Goal: Information Seeking & Learning: Learn about a topic

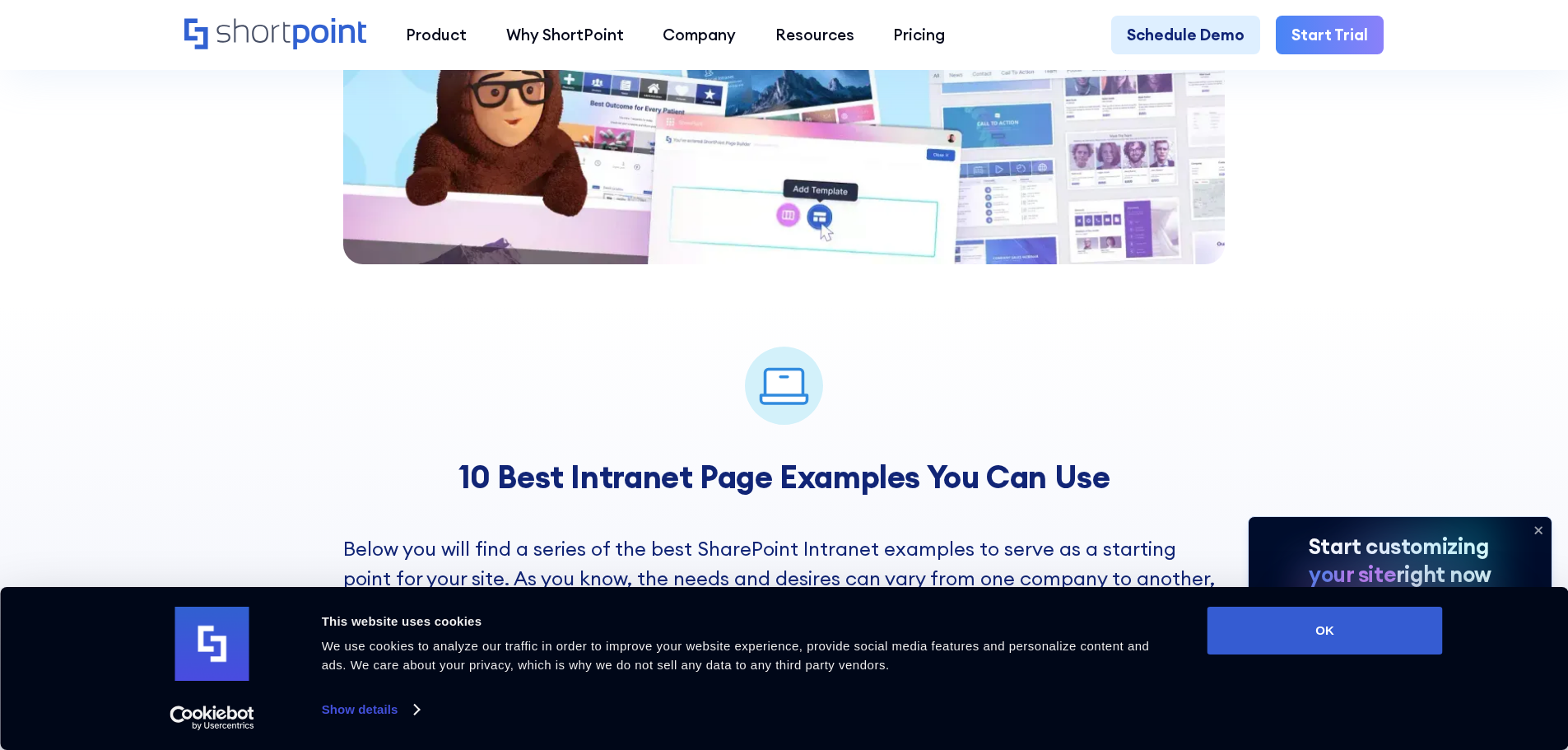
scroll to position [2306, 0]
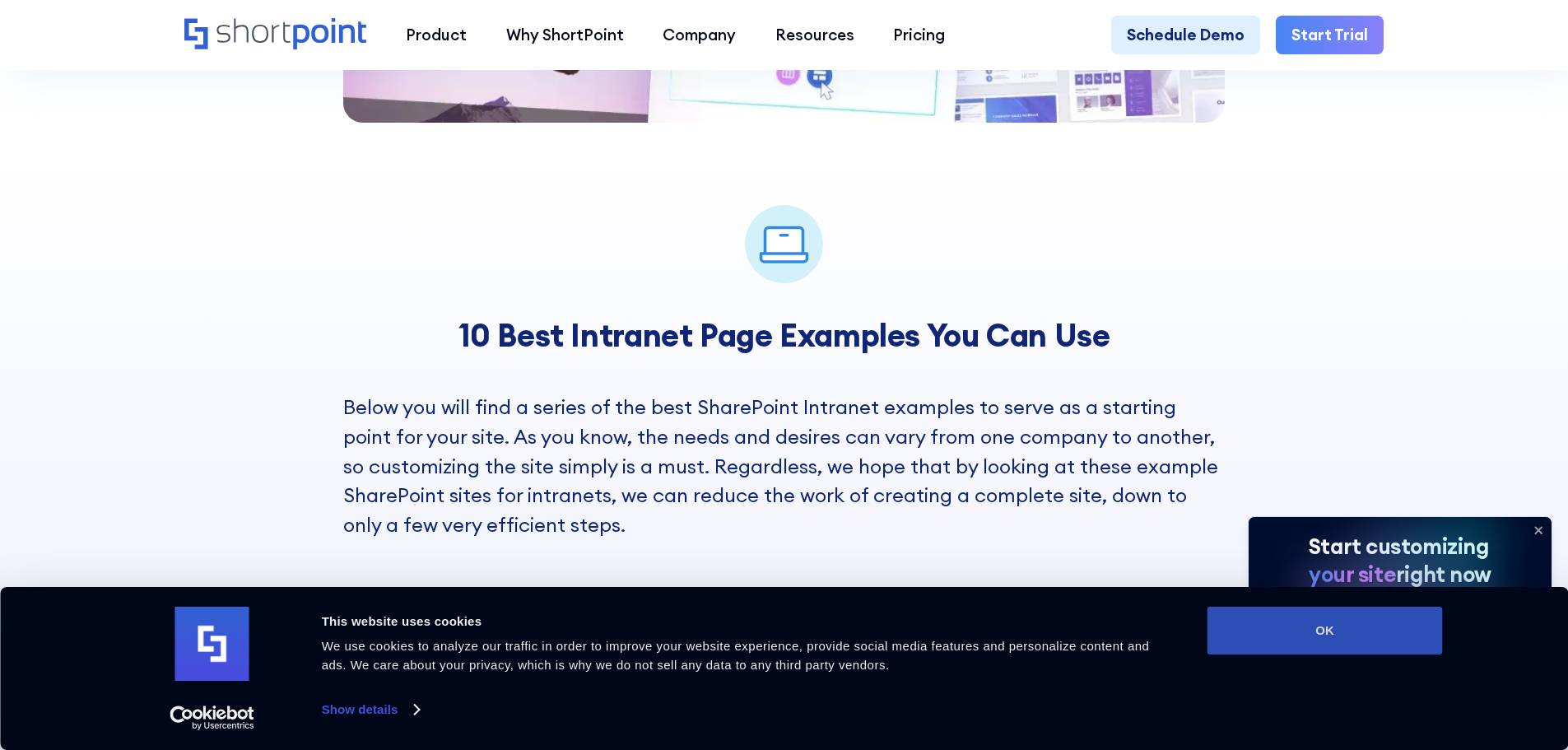
click at [1344, 632] on button "OK" at bounding box center [1325, 630] width 235 height 48
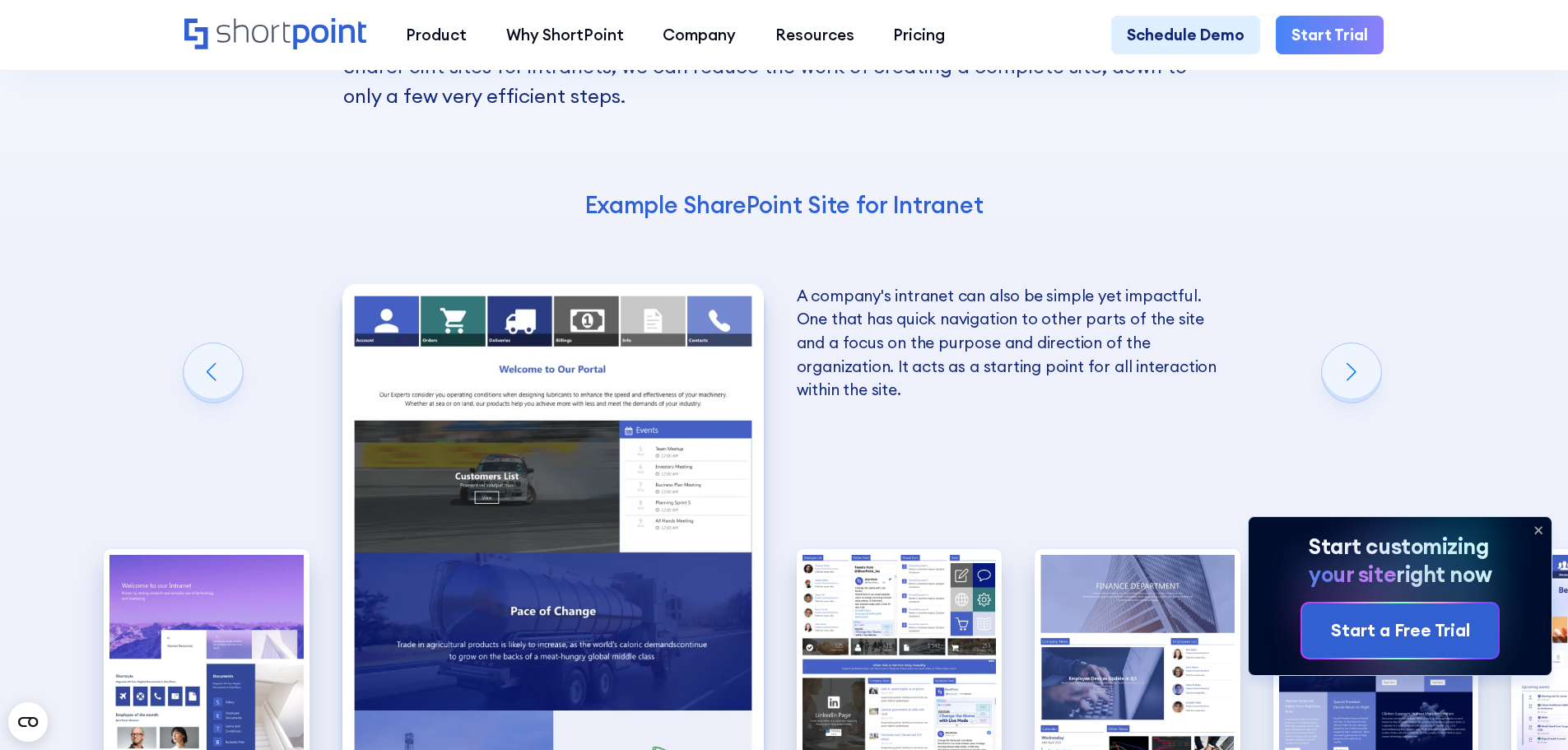
scroll to position [2717, 0]
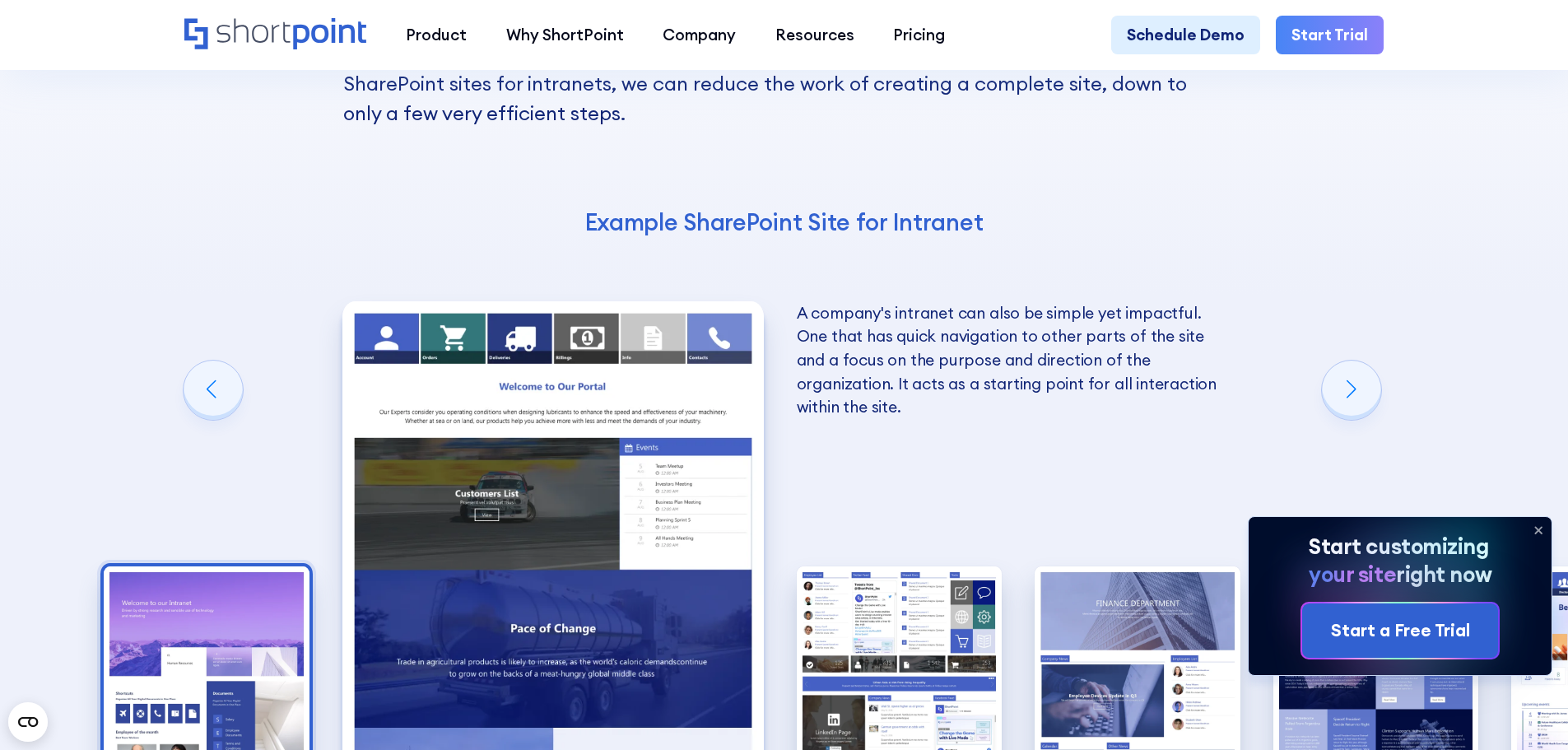
click at [279, 566] on img "1 / 10" at bounding box center [206, 692] width 205 height 252
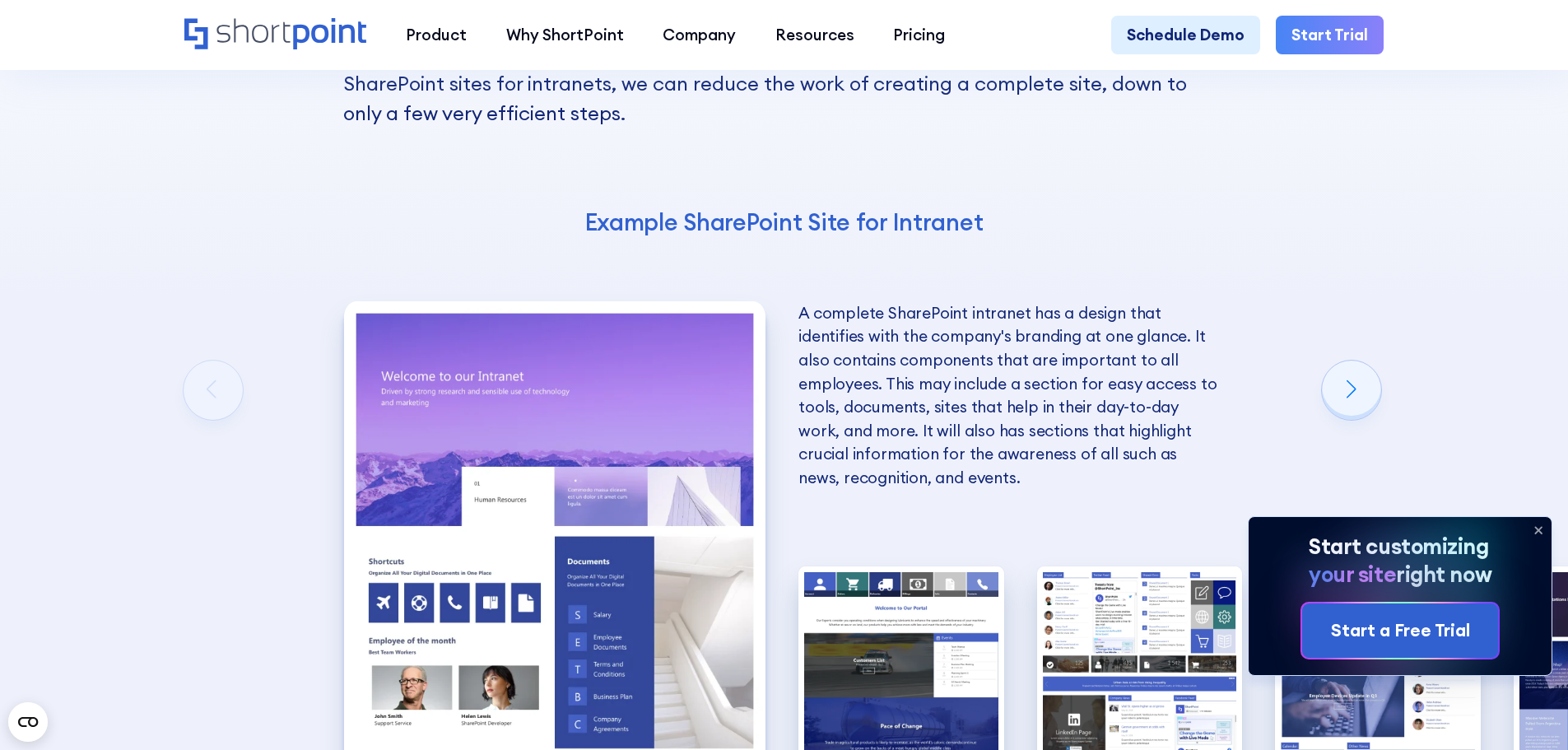
click at [935, 304] on p "A complete SharePoint intranet has a design that identifies with the company's …" at bounding box center [1009, 395] width 422 height 188
click at [1326, 268] on div "10 Best Intranet Page Examples You Can Use Below you will find a series of the …" at bounding box center [784, 407] width 1568 height 1310
click at [1345, 361] on div "Next slide" at bounding box center [1352, 390] width 59 height 59
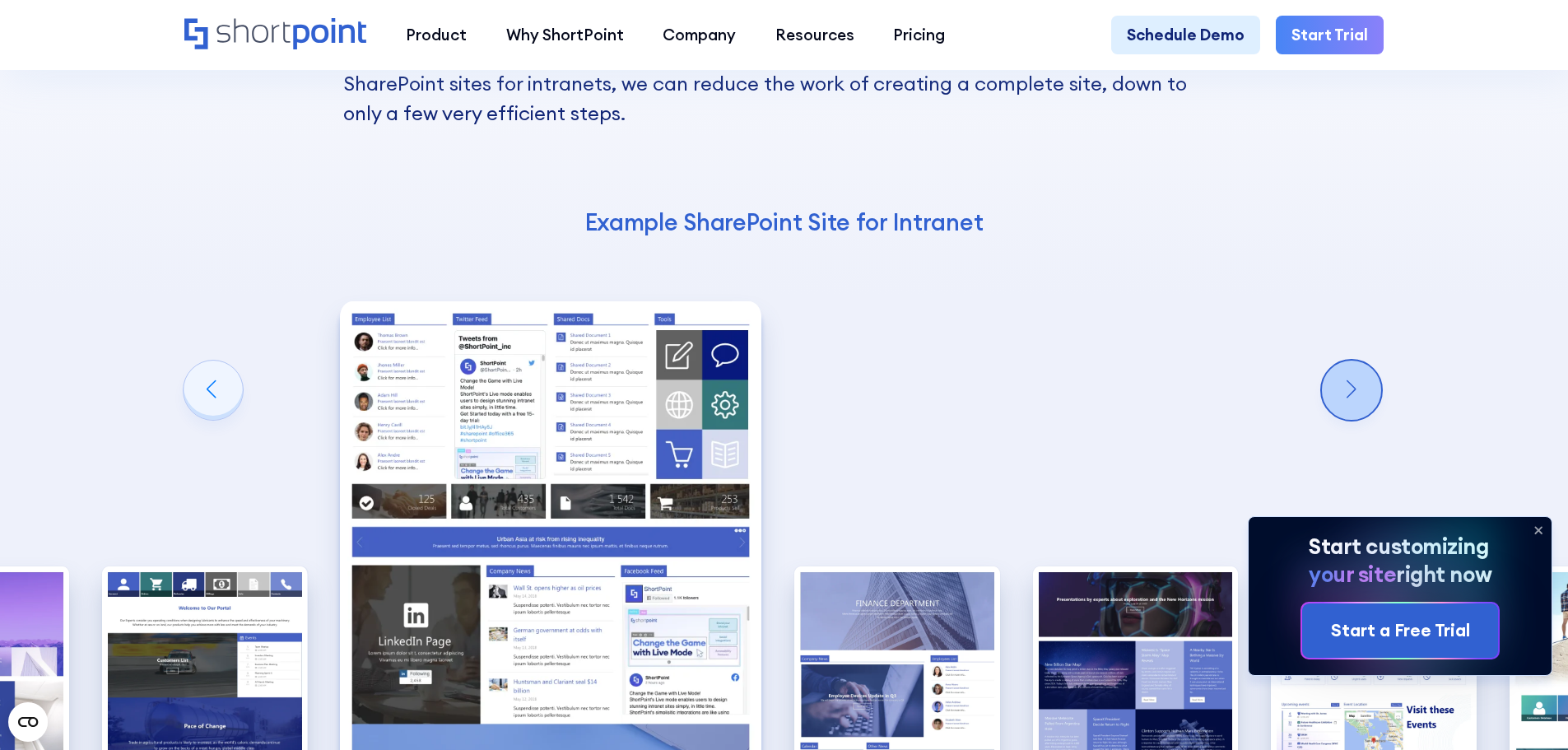
click at [1345, 361] on div "Next slide" at bounding box center [1352, 390] width 59 height 59
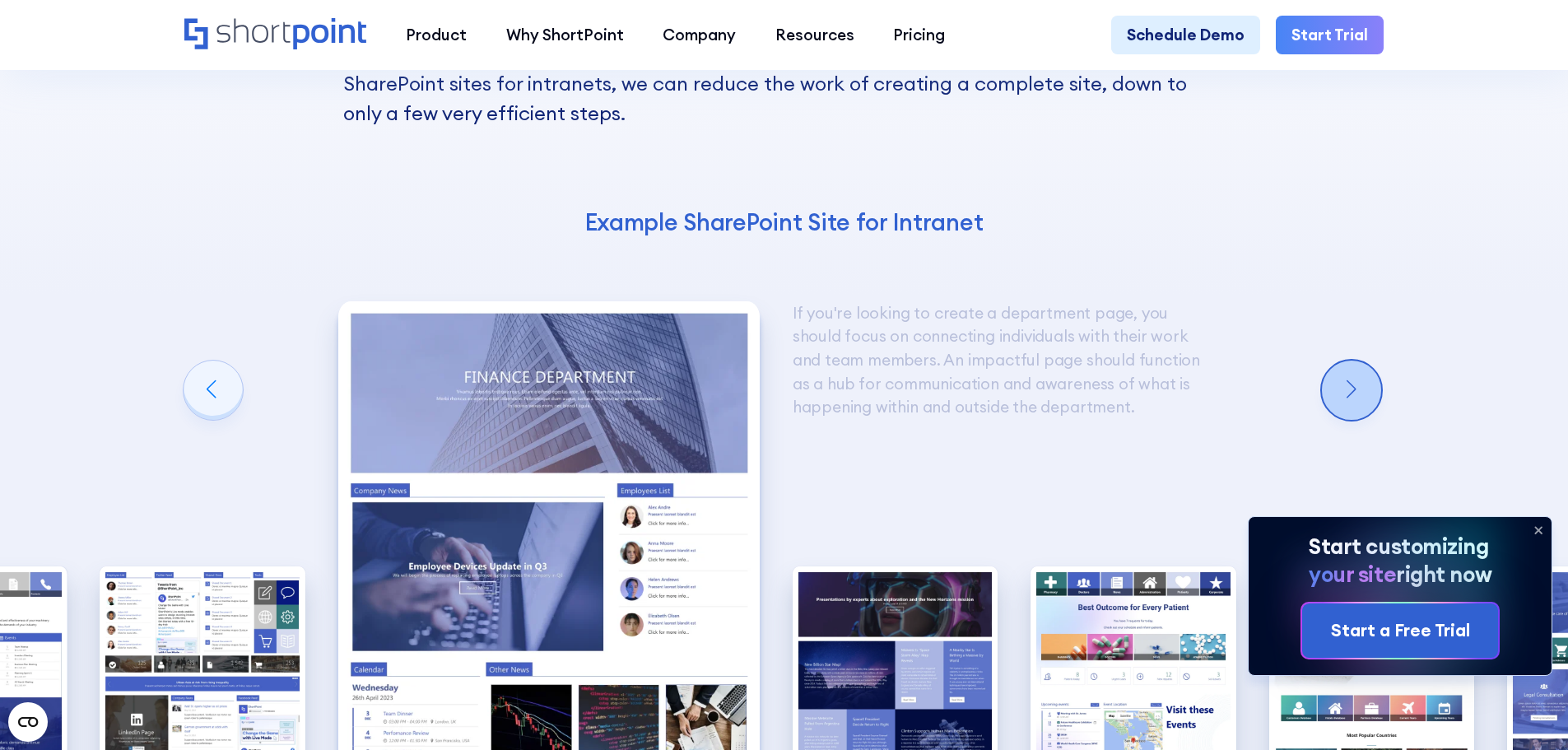
click at [1349, 361] on div "Next slide" at bounding box center [1352, 390] width 59 height 59
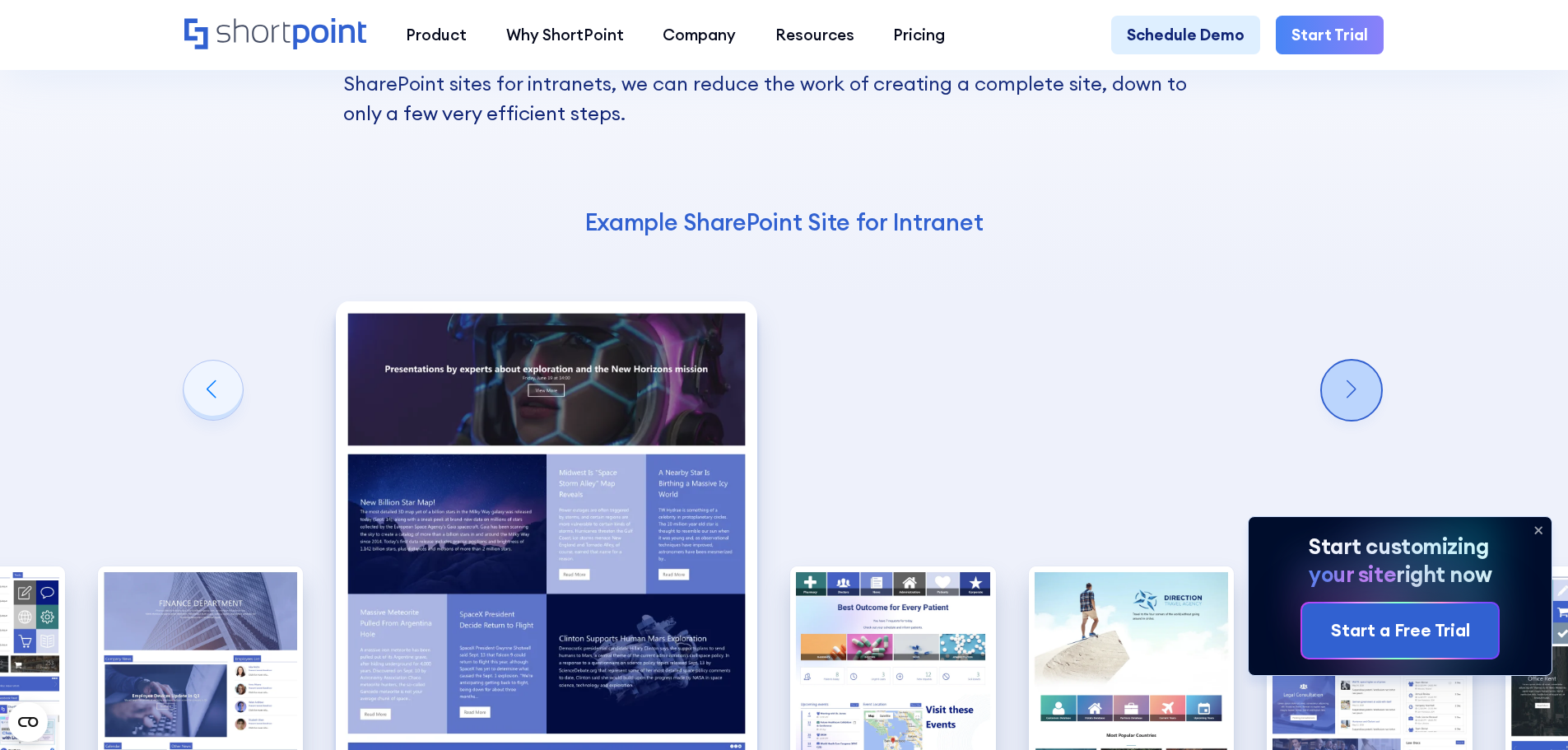
click at [1349, 361] on div "Next slide" at bounding box center [1352, 390] width 59 height 59
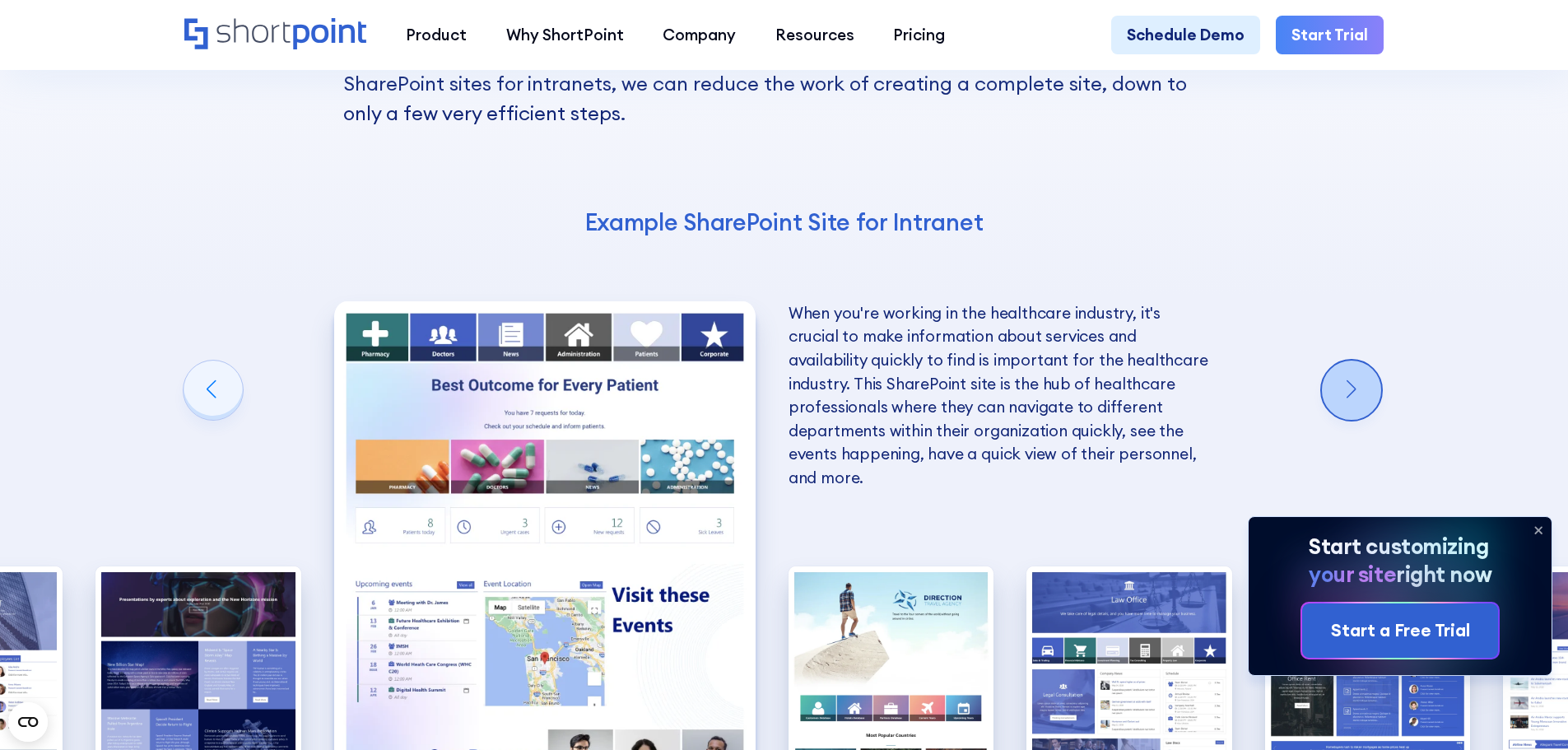
click at [1347, 361] on div "Next slide" at bounding box center [1352, 390] width 59 height 59
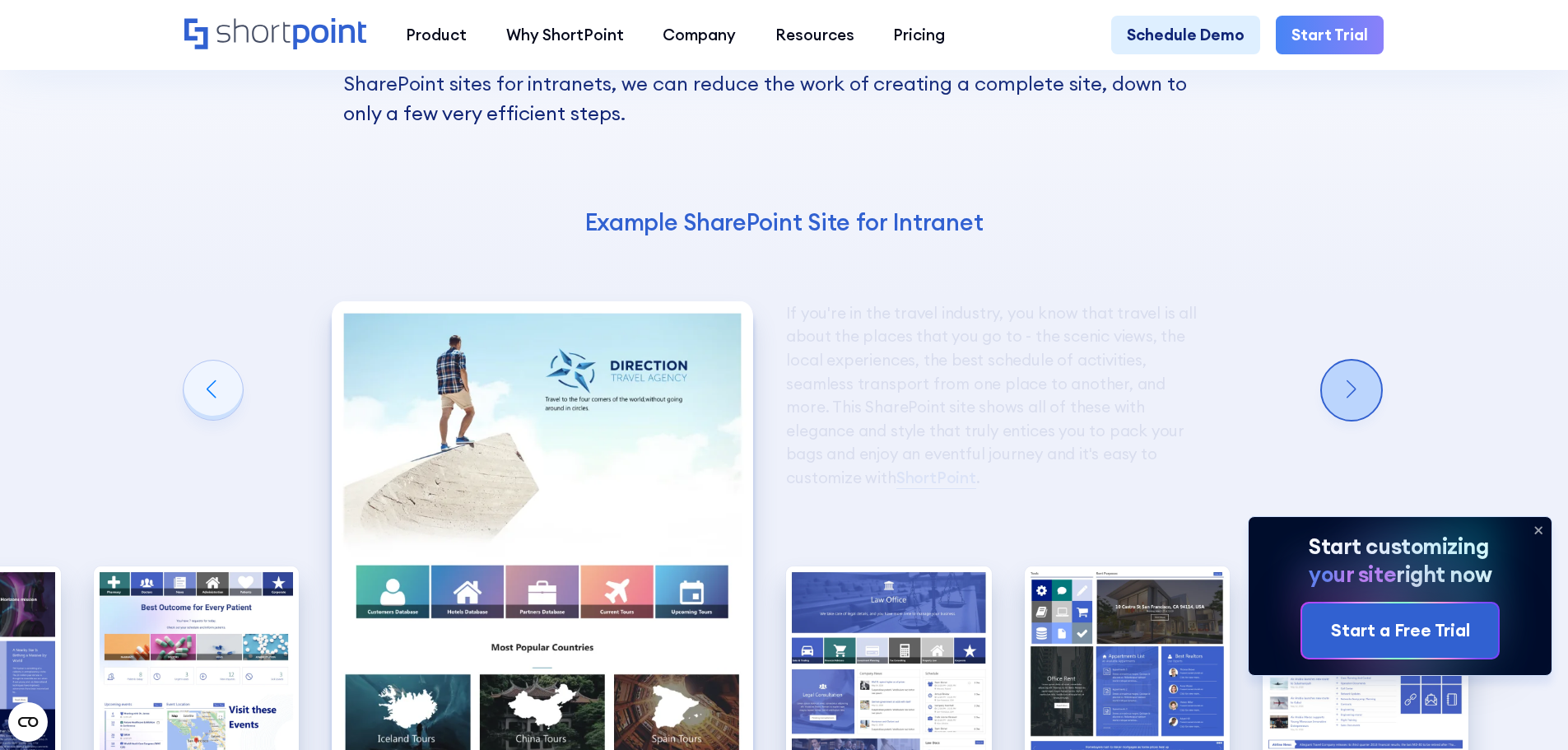
click at [1347, 361] on div "Next slide" at bounding box center [1352, 390] width 59 height 59
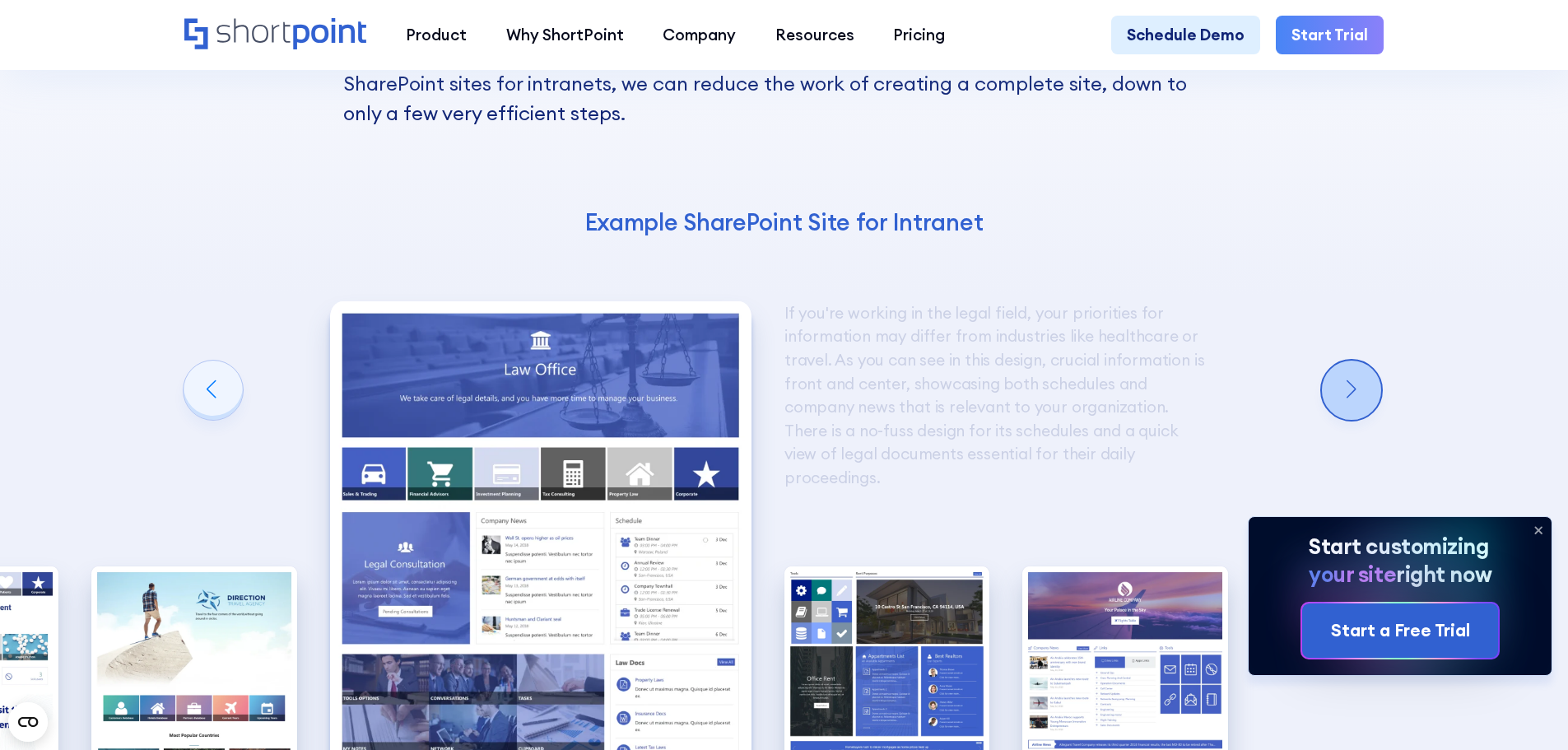
click at [1345, 361] on div "Next slide" at bounding box center [1352, 390] width 59 height 59
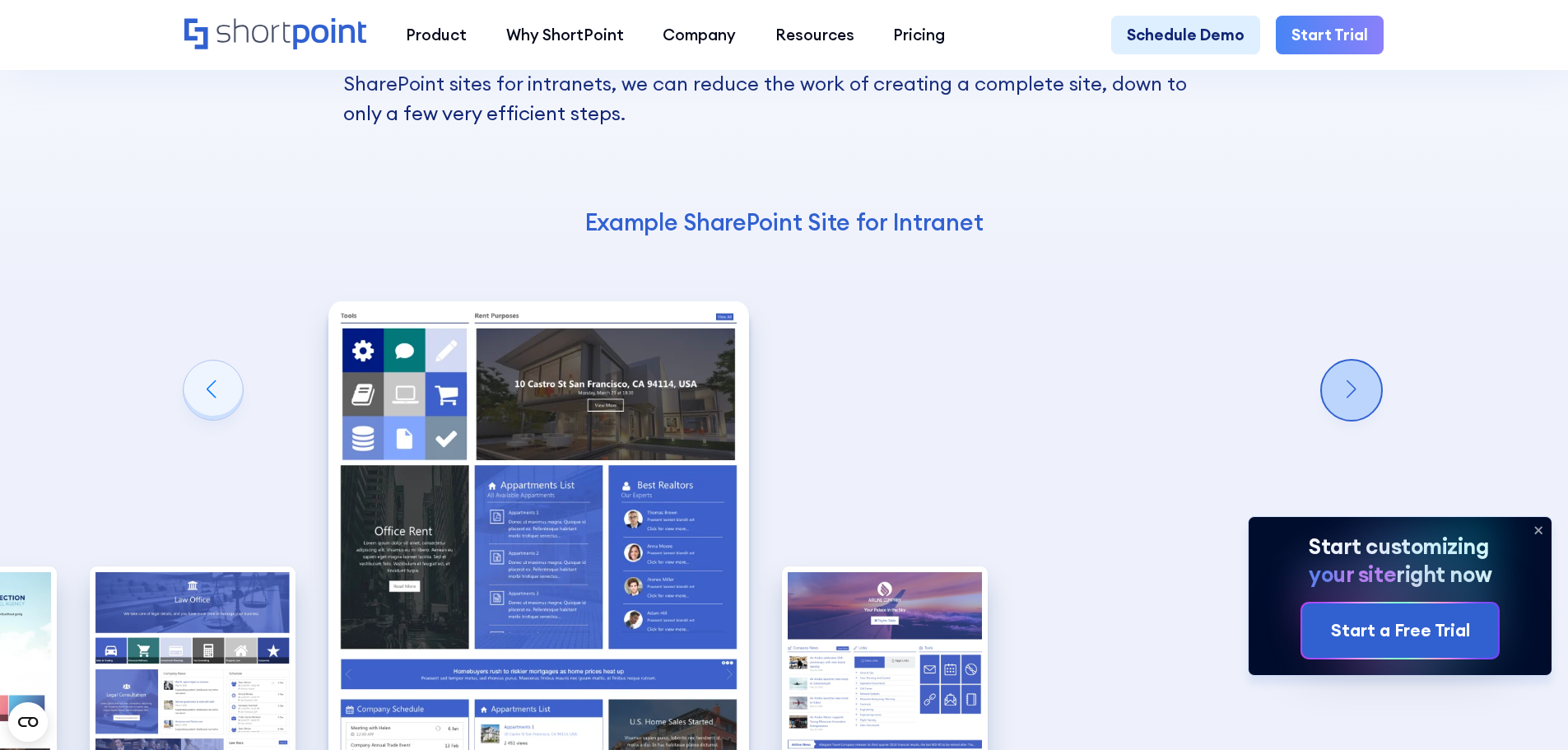
click at [1343, 361] on div "Next slide" at bounding box center [1352, 390] width 59 height 59
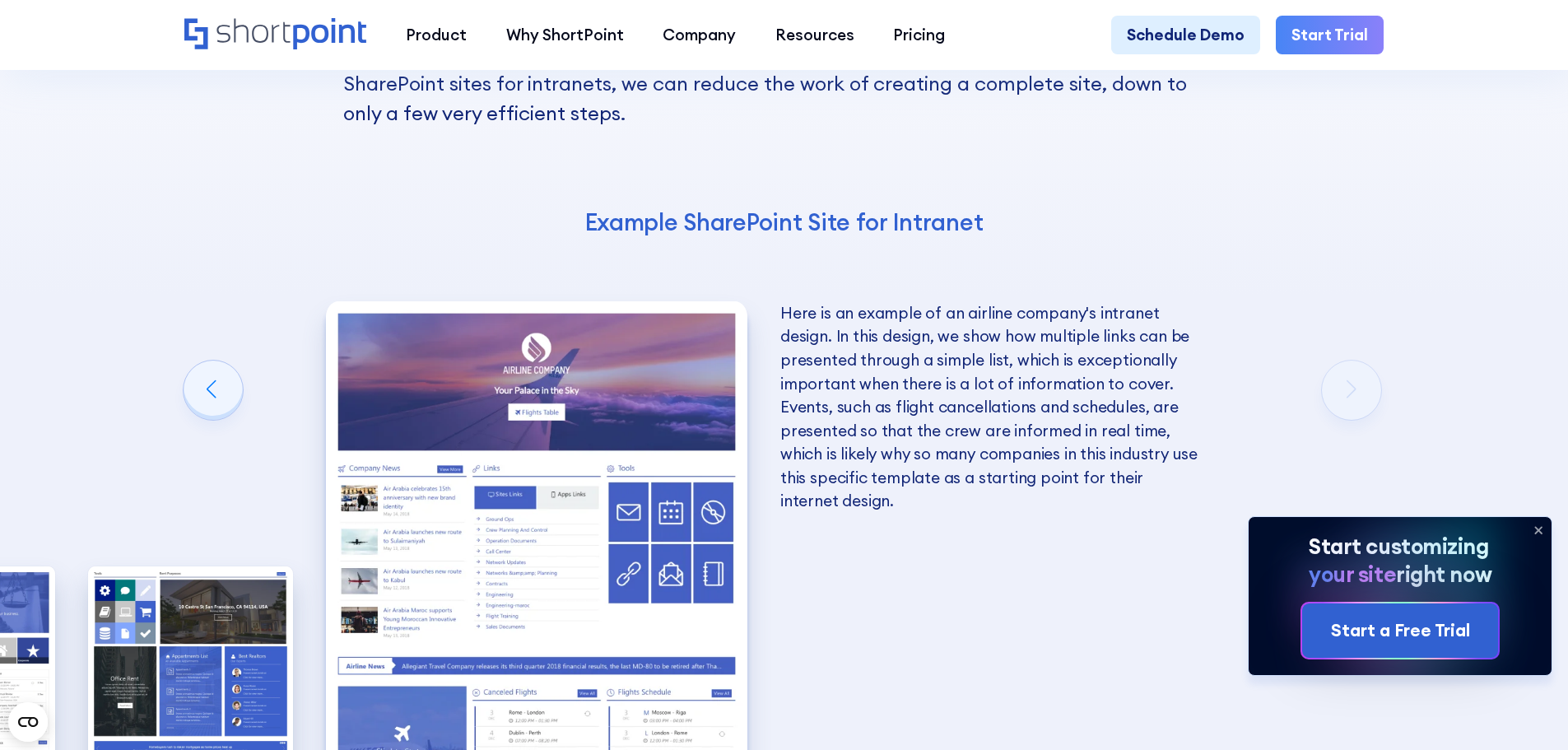
click at [1345, 267] on div "10 Best Intranet Page Examples You Can Use Below you will find a series of the …" at bounding box center [784, 407] width 1568 height 1310
click at [204, 361] on div "Previous slide" at bounding box center [214, 390] width 59 height 59
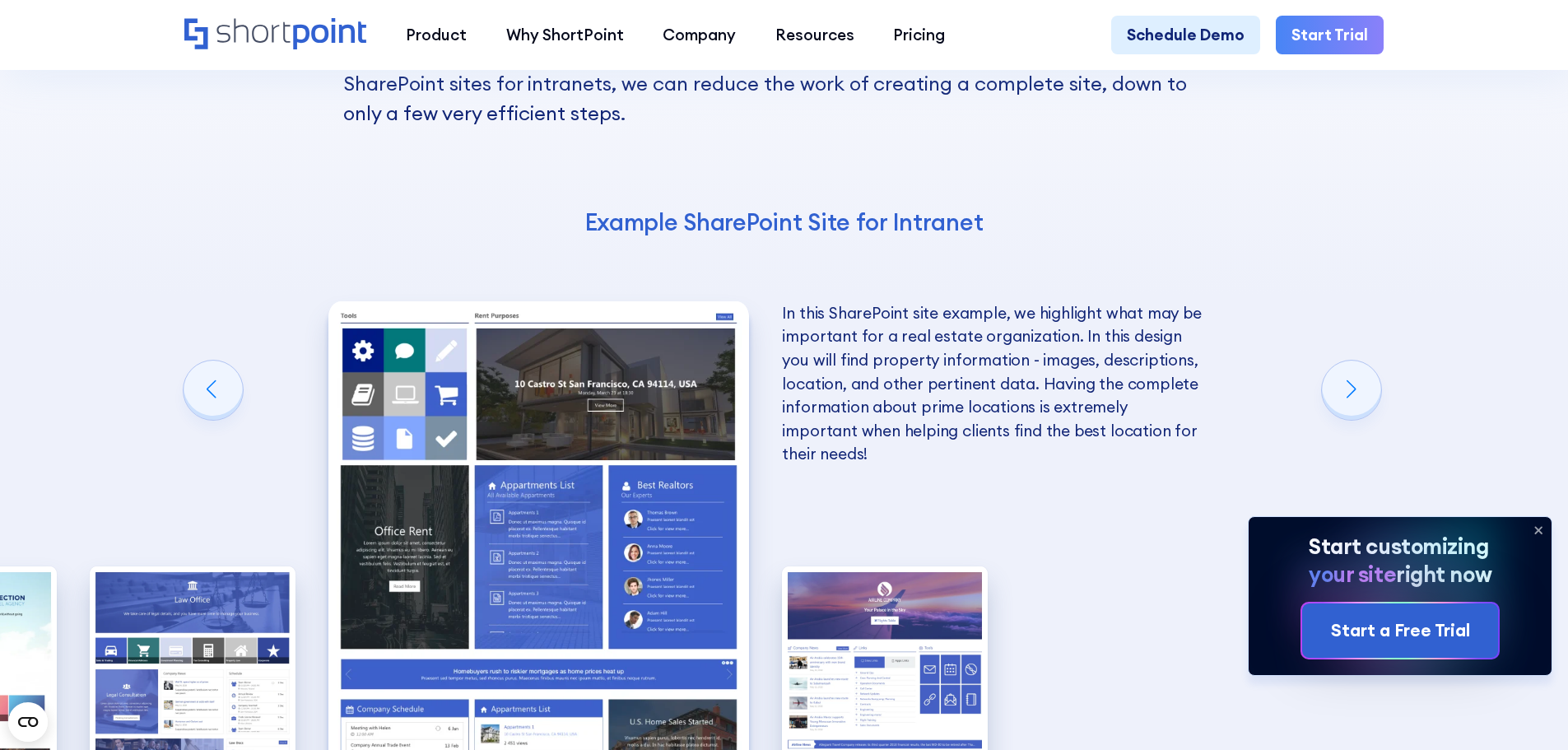
click at [1047, 332] on p "In this SharePoint site example, we highlight what may be important for a real …" at bounding box center [993, 383] width 422 height 165
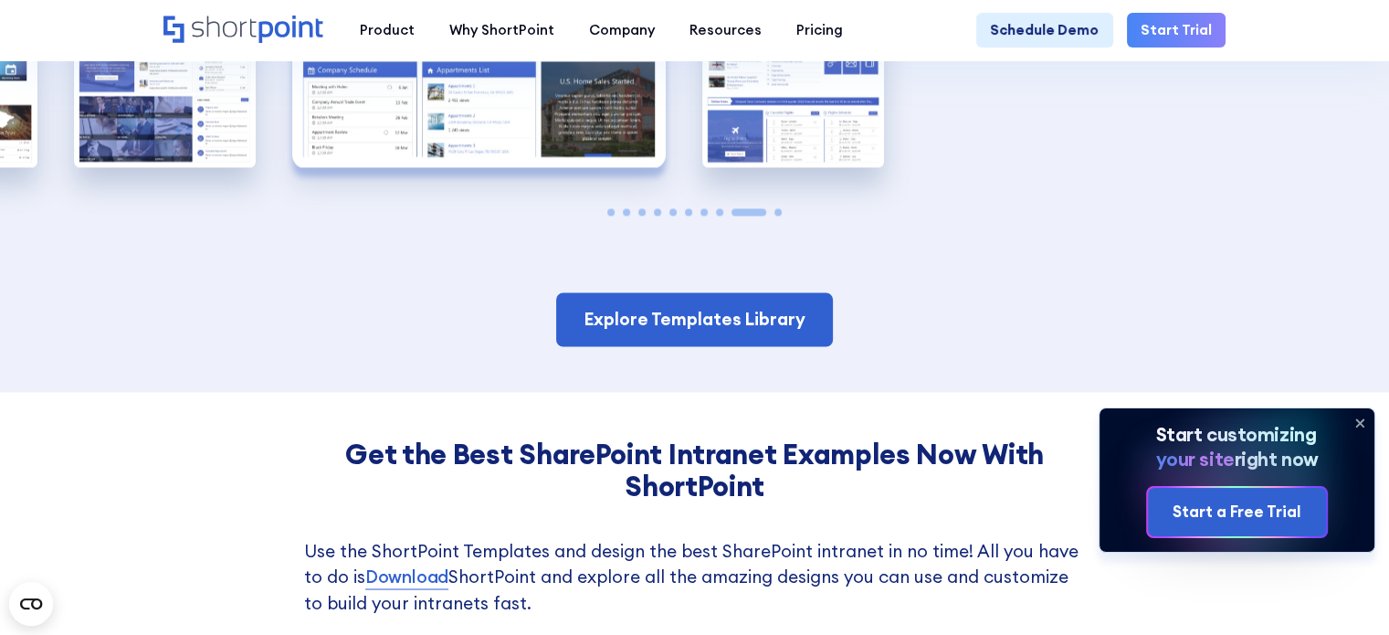
click at [935, 438] on h3 "Get the Best SharePoint Intranet Examples Now With ShortPoint" at bounding box center [695, 470] width 782 height 65
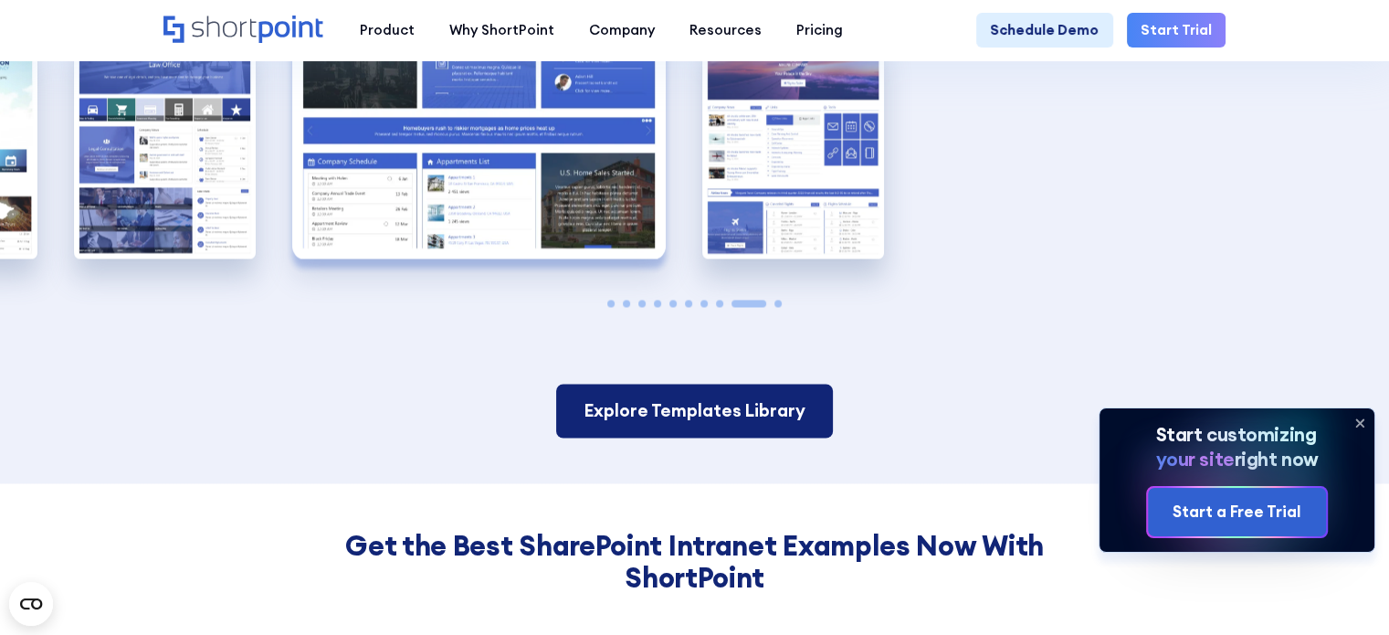
scroll to position [2649, 0]
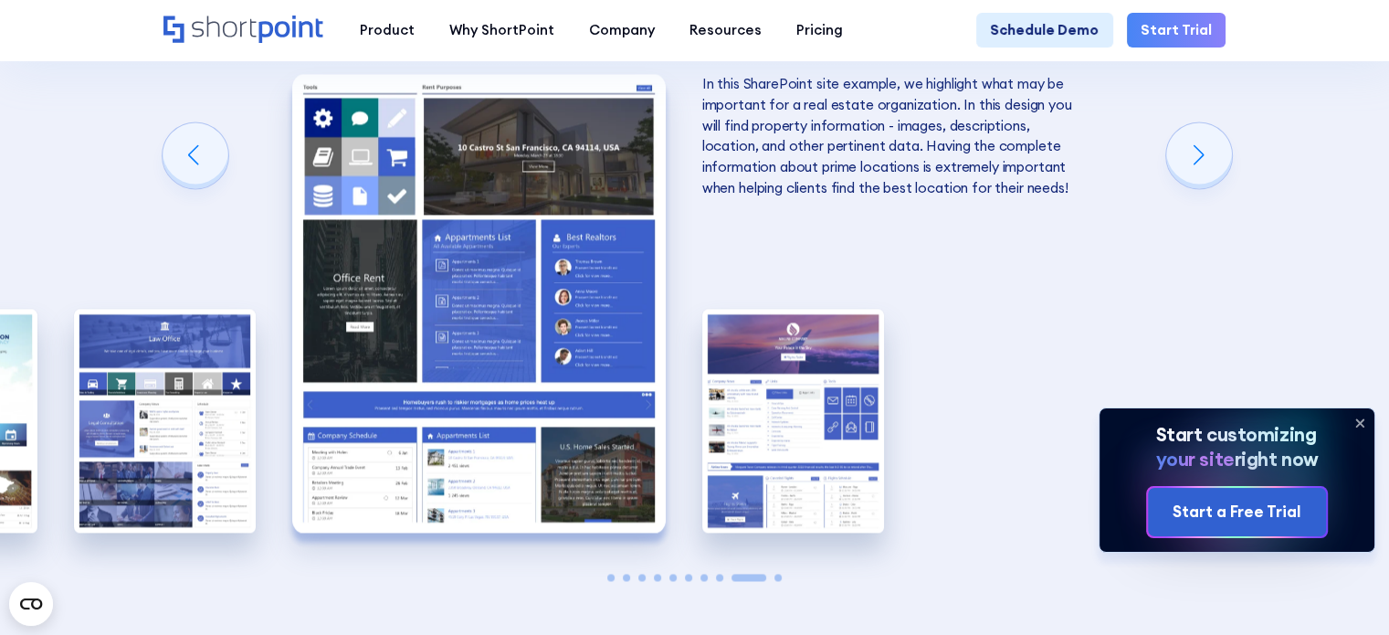
click at [617, 500] on div "A complete SharePoint intranet has a design that identifies with the company's …" at bounding box center [695, 302] width 182 height 571
click at [611, 496] on div "A complete SharePoint intranet has a design that identifies with the company's …" at bounding box center [695, 302] width 182 height 571
click at [614, 574] on div at bounding box center [695, 577] width 182 height 7
click at [609, 574] on span "Go to slide 1" at bounding box center [610, 577] width 7 height 7
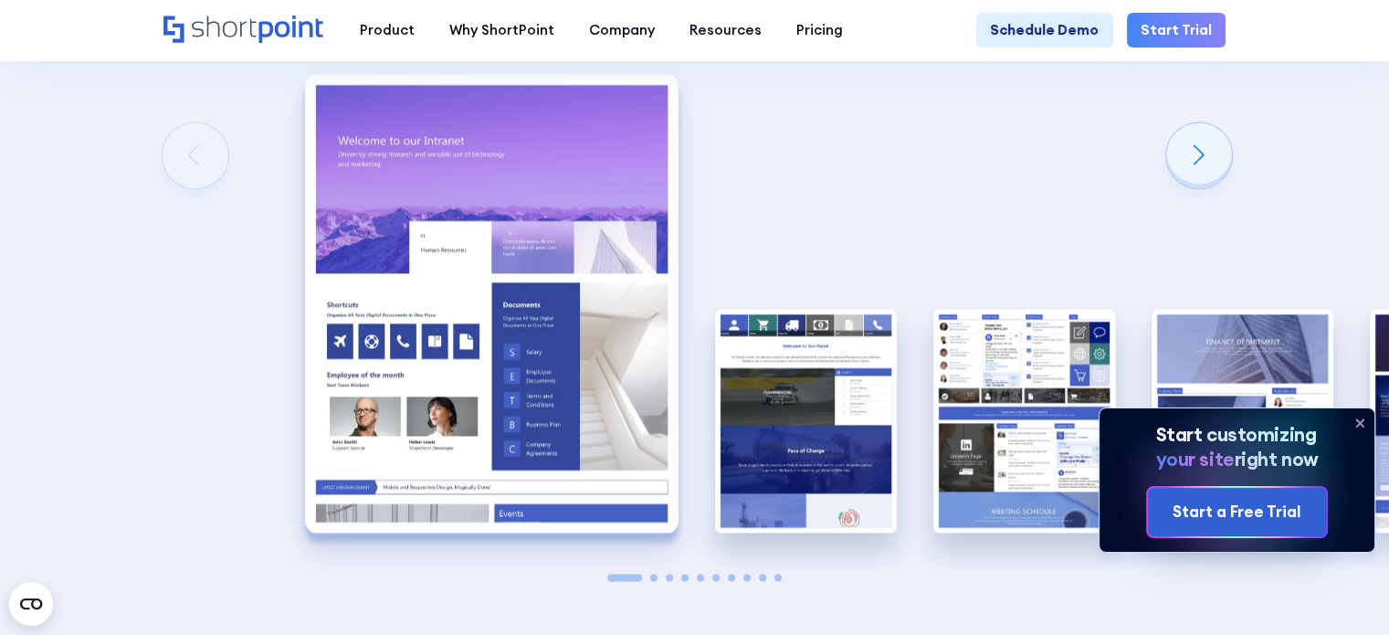
click at [621, 574] on span "Go to slide 1" at bounding box center [624, 577] width 35 height 7
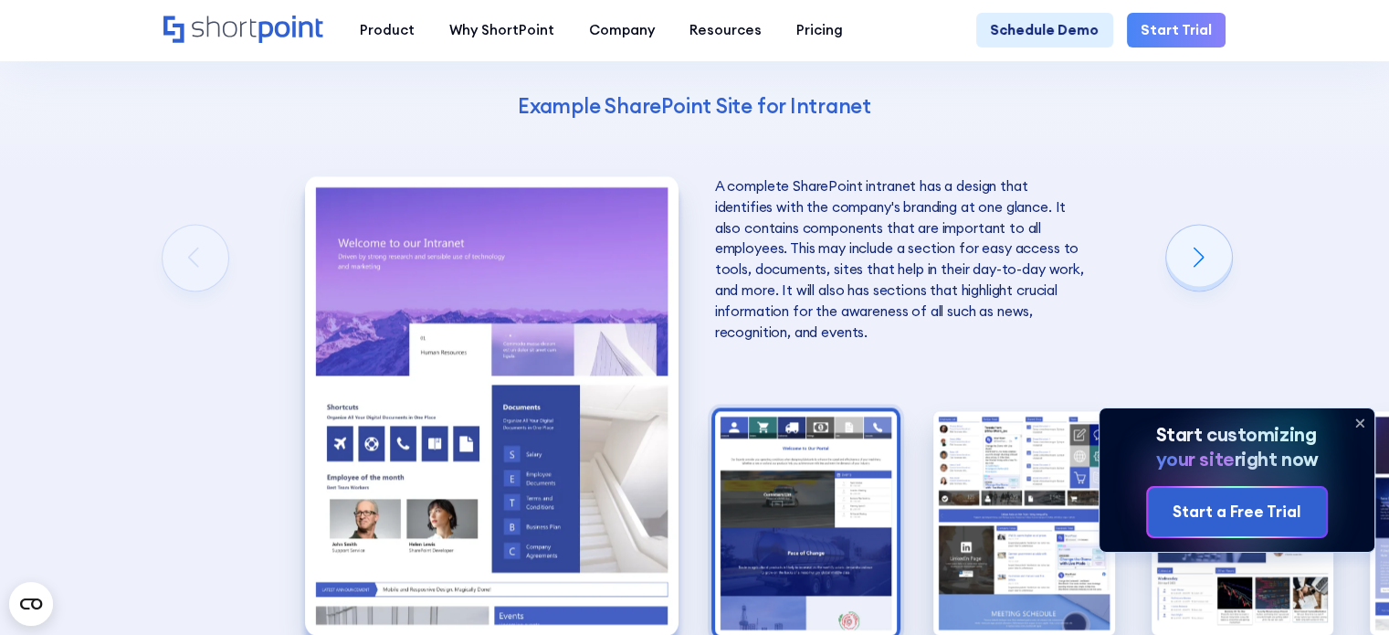
scroll to position [2558, 0]
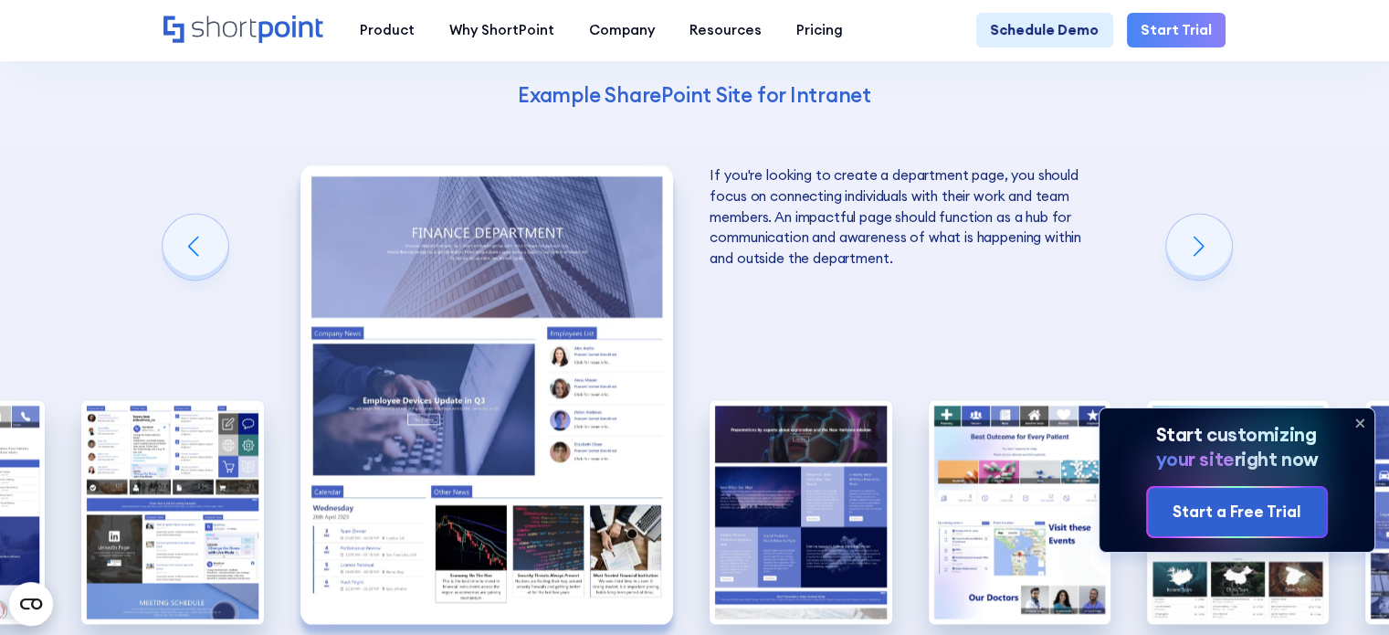
click at [702, 579] on div "A complete SharePoint intranet has a design that identifies with the company's …" at bounding box center [695, 394] width 182 height 571
click at [698, 590] on div "A complete SharePoint intranet has a design that identifies with the company's …" at bounding box center [695, 394] width 182 height 571
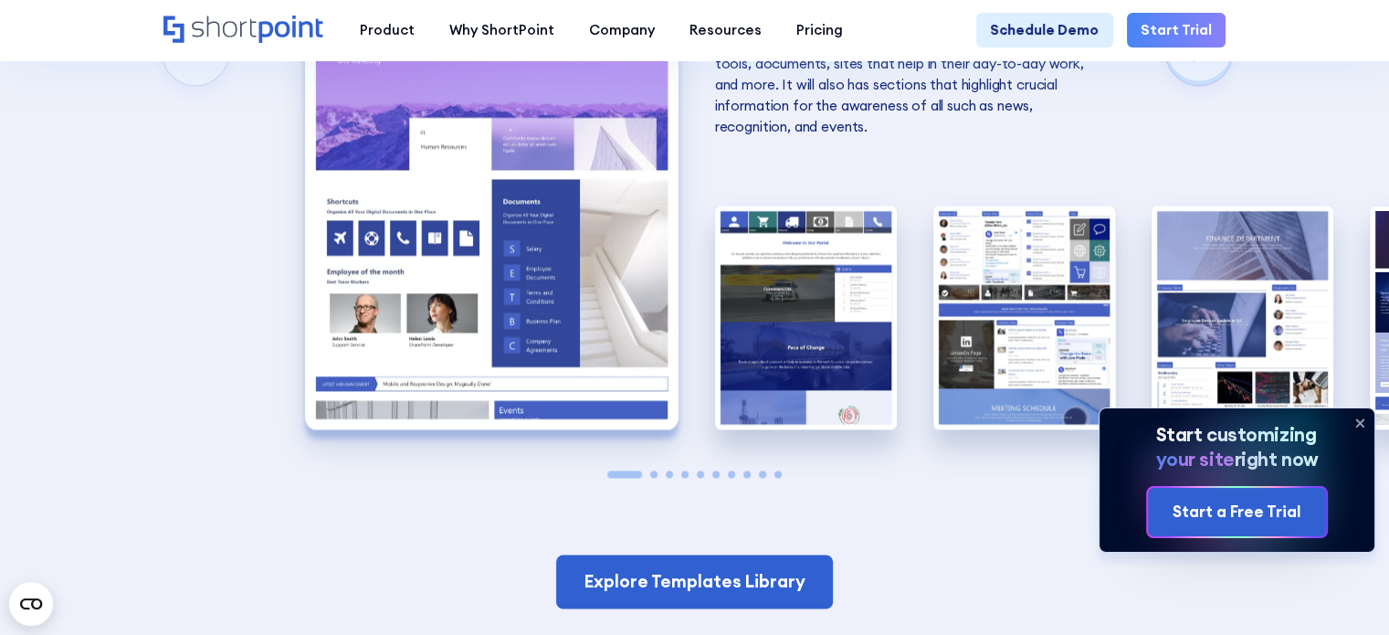
scroll to position [2649, 0]
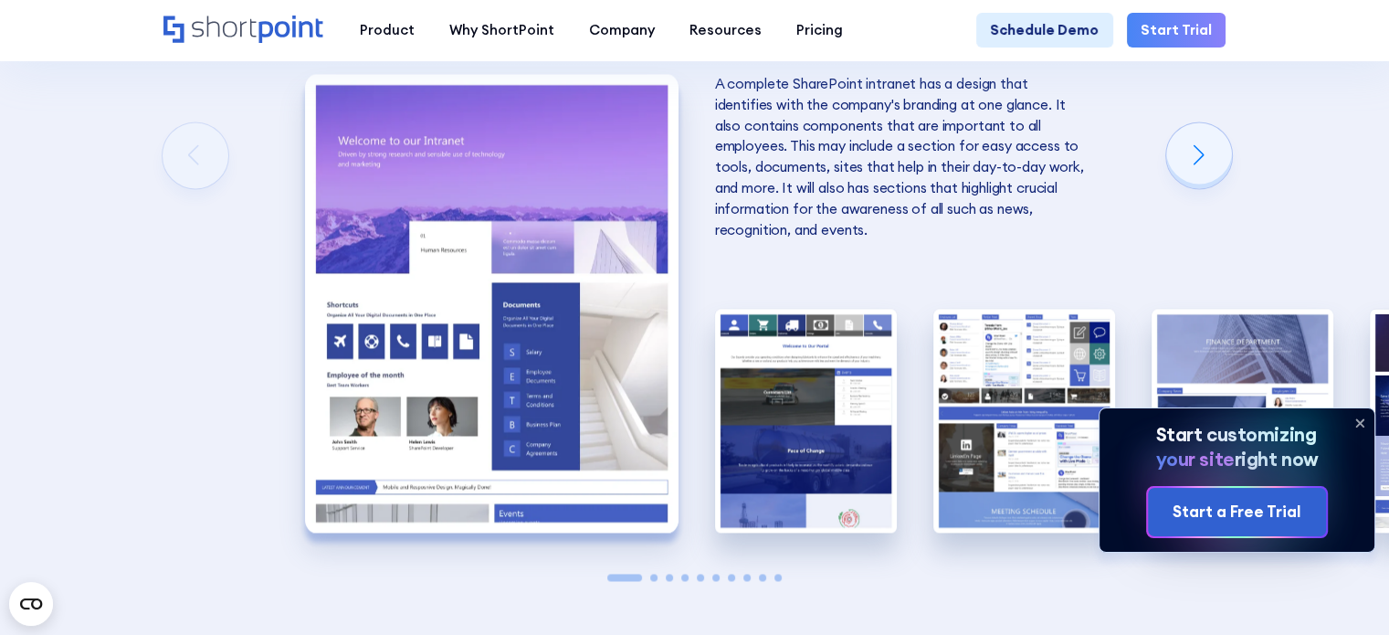
click at [939, 563] on div "10 Best Intranet Page Examples You Can Use Below you will find a series of the …" at bounding box center [694, 168] width 1389 height 1178
click at [853, 518] on div "10 Best Intranet Page Examples You Can Use Below you will find a series of the …" at bounding box center [694, 168] width 1389 height 1178
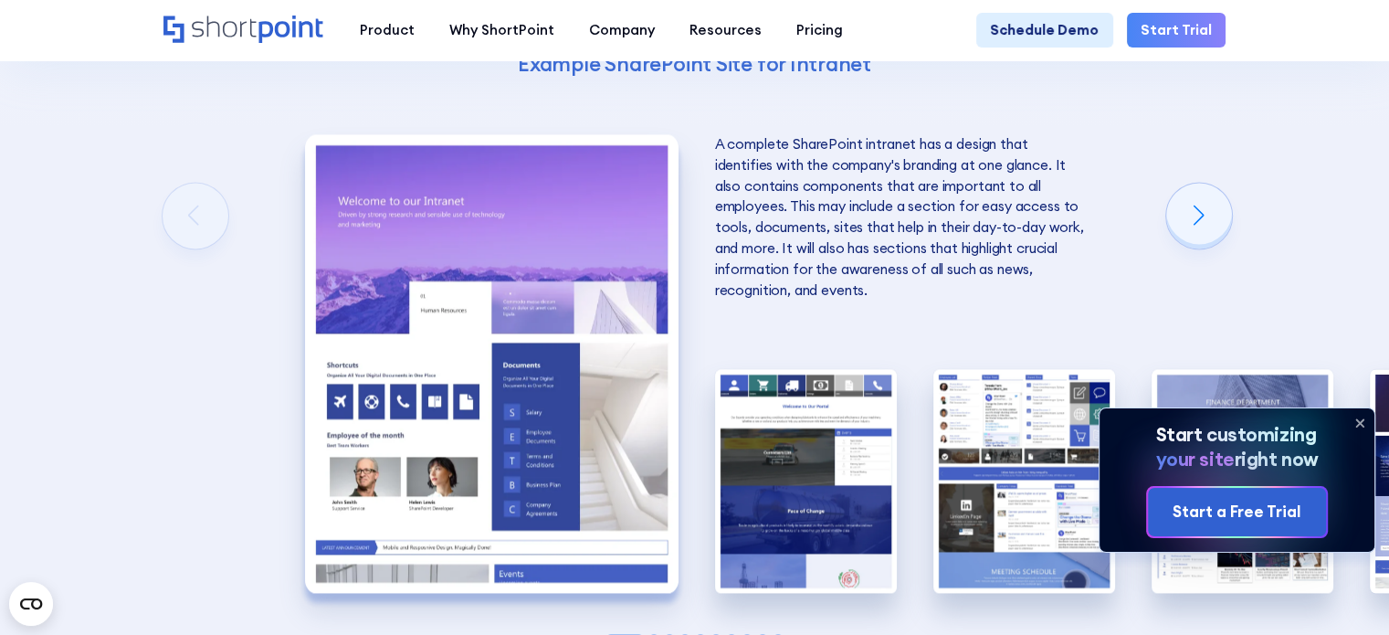
scroll to position [2558, 0]
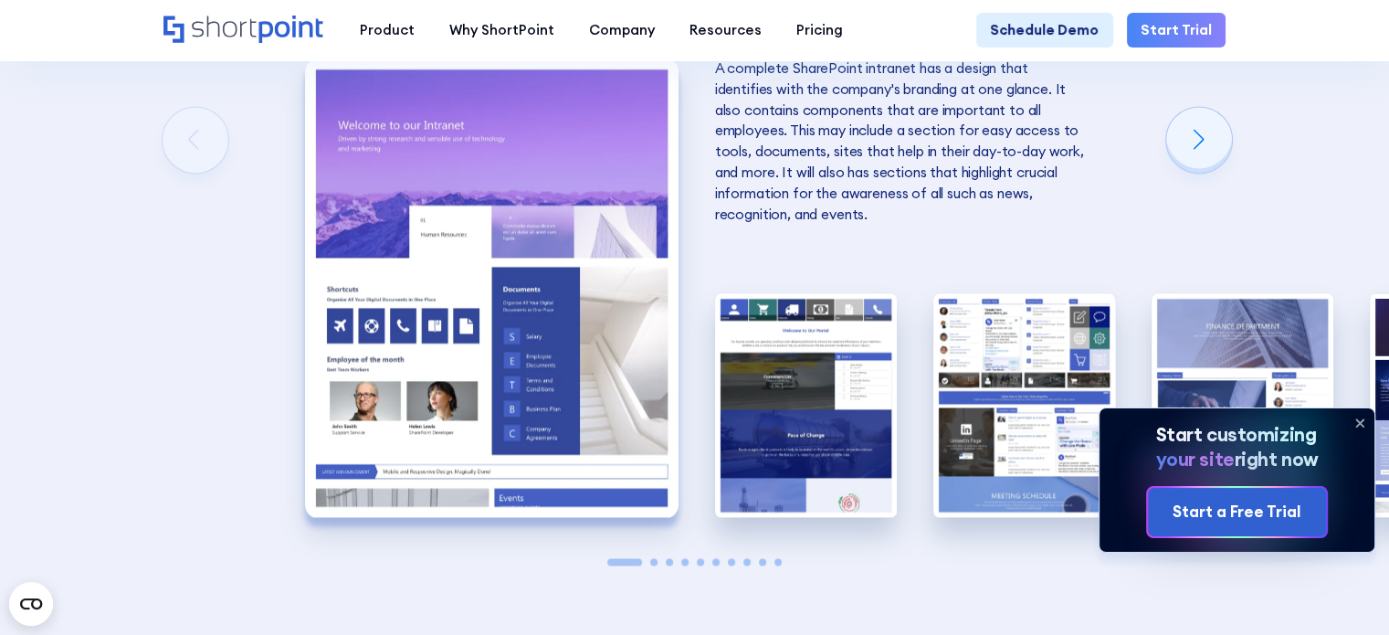
scroll to position [2740, 0]
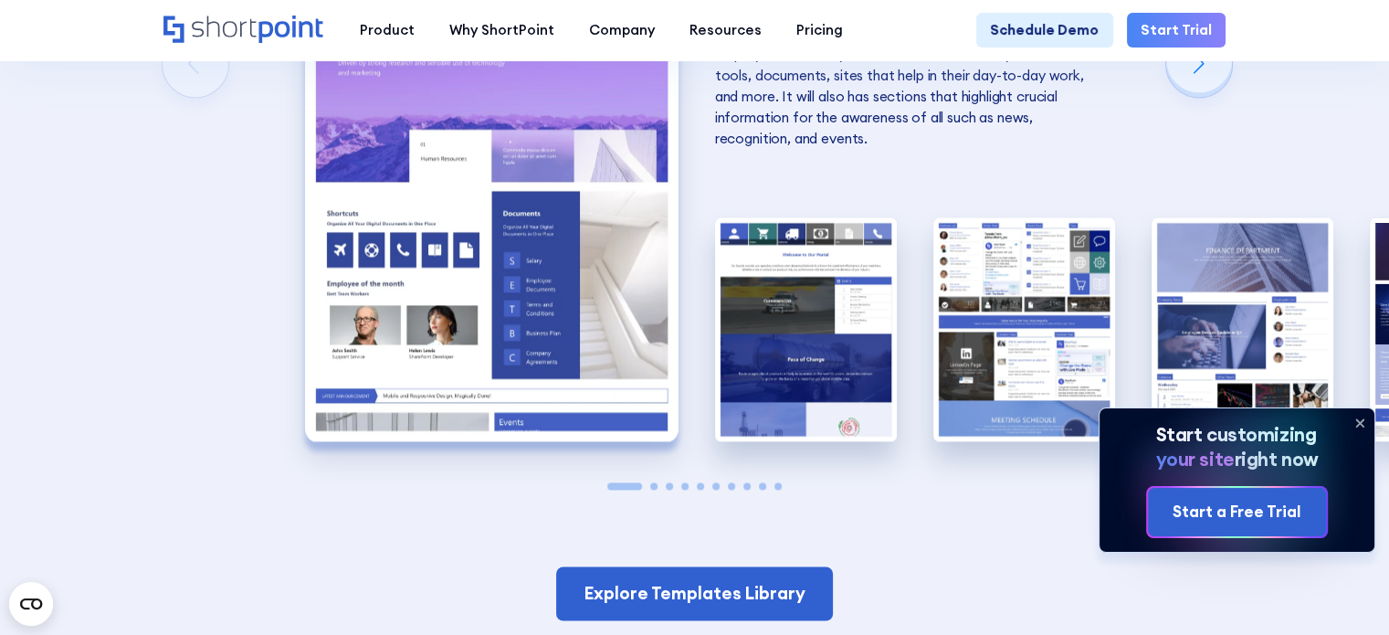
click at [703, 440] on div "10 Best Intranet Page Examples You Can Use Below you will find a series of the …" at bounding box center [694, 77] width 1389 height 1178
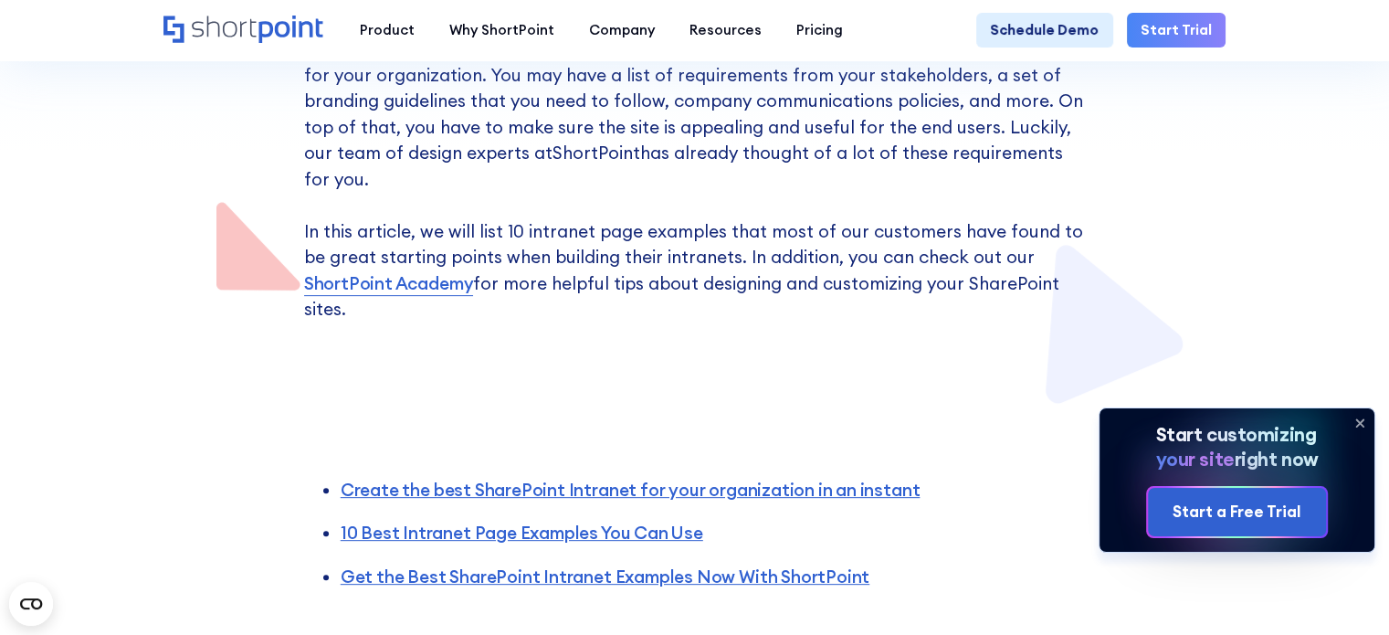
scroll to position [548, 0]
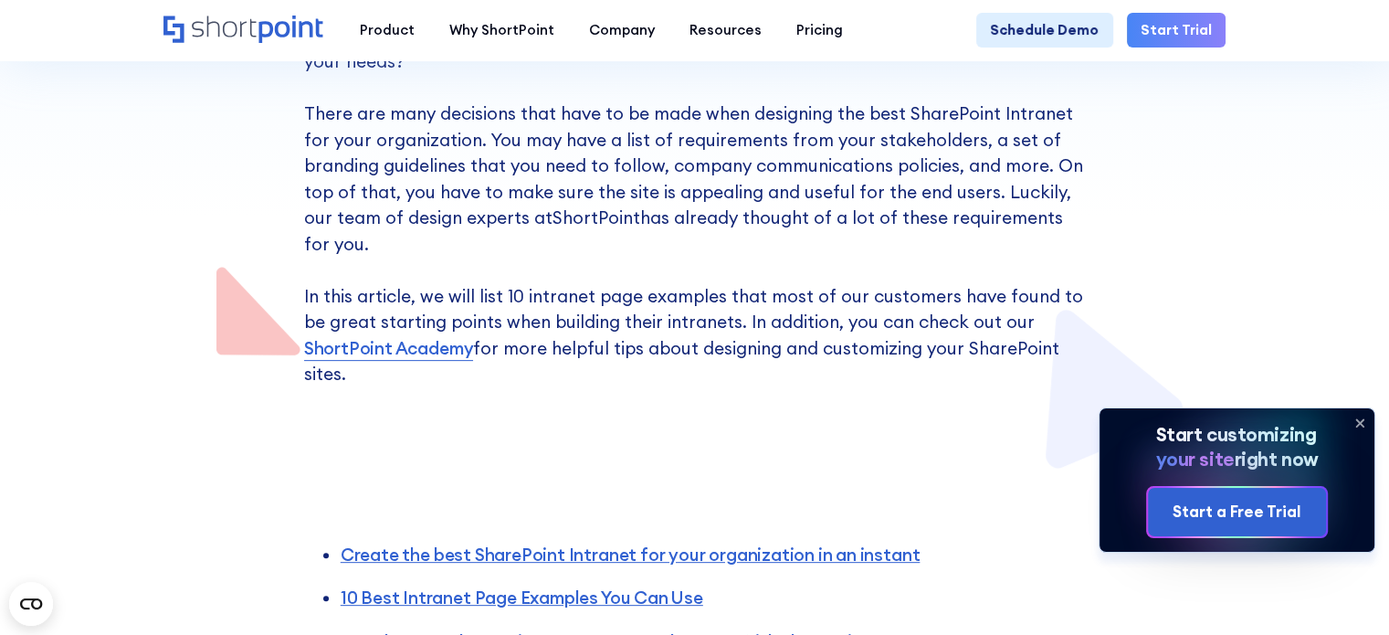
click at [573, 269] on p "Why go through the trouble of creating your intranet from scratch when you can …" at bounding box center [695, 191] width 782 height 391
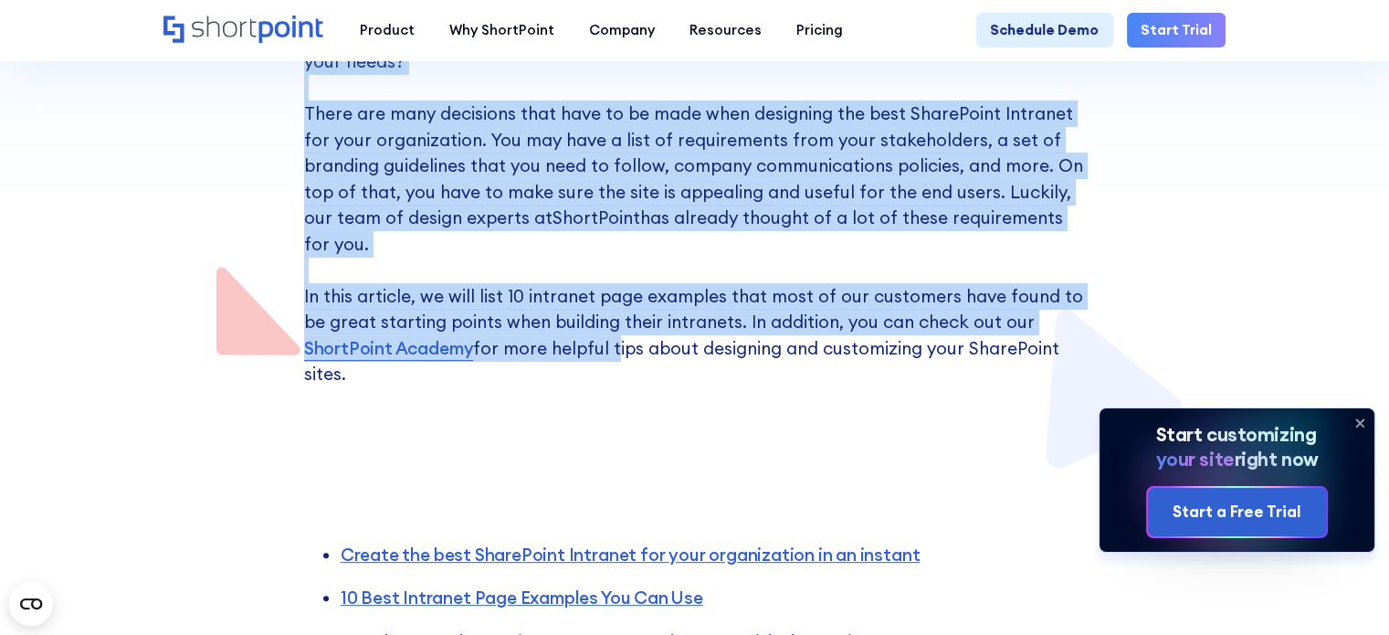
drag, startPoint x: 607, startPoint y: 259, endPoint x: 927, endPoint y: 343, distance: 331.2
click at [869, 208] on p "Why go through the trouble of creating your intranet from scratch when you can …" at bounding box center [695, 191] width 782 height 391
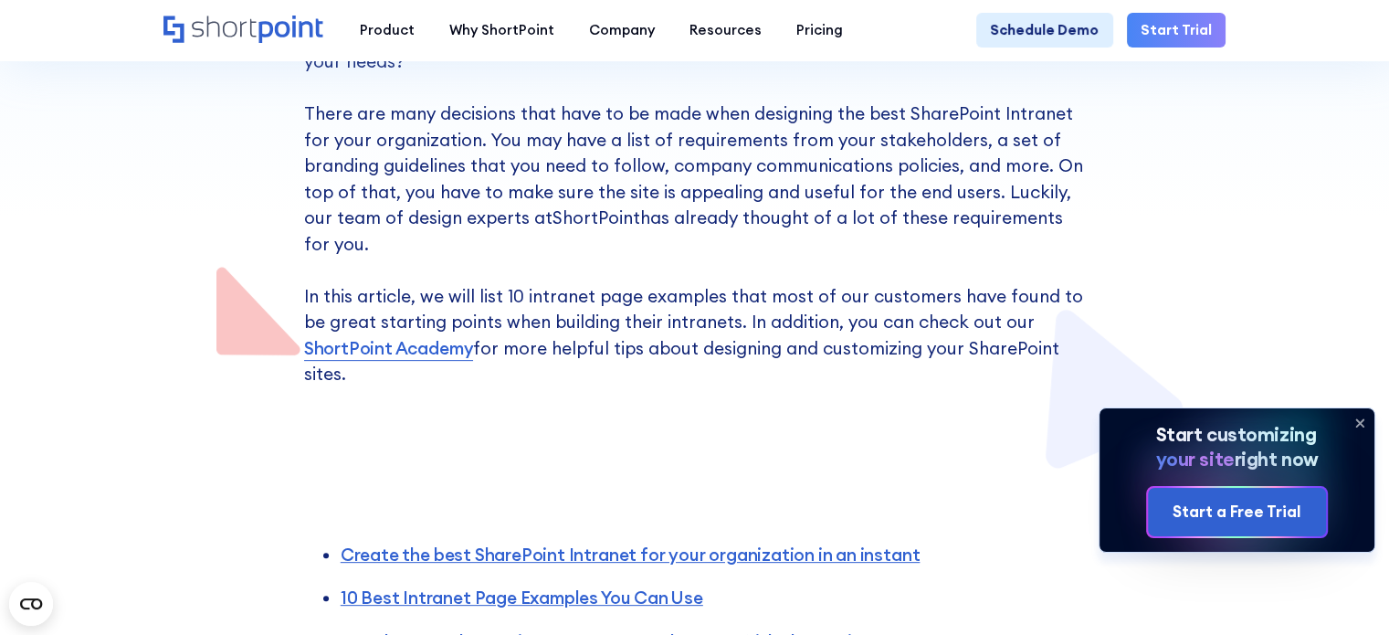
drag, startPoint x: 925, startPoint y: 306, endPoint x: 319, endPoint y: 105, distance: 639.0
click at [319, 105] on p "Why go through the trouble of creating your intranet from scratch when you can …" at bounding box center [695, 191] width 782 height 391
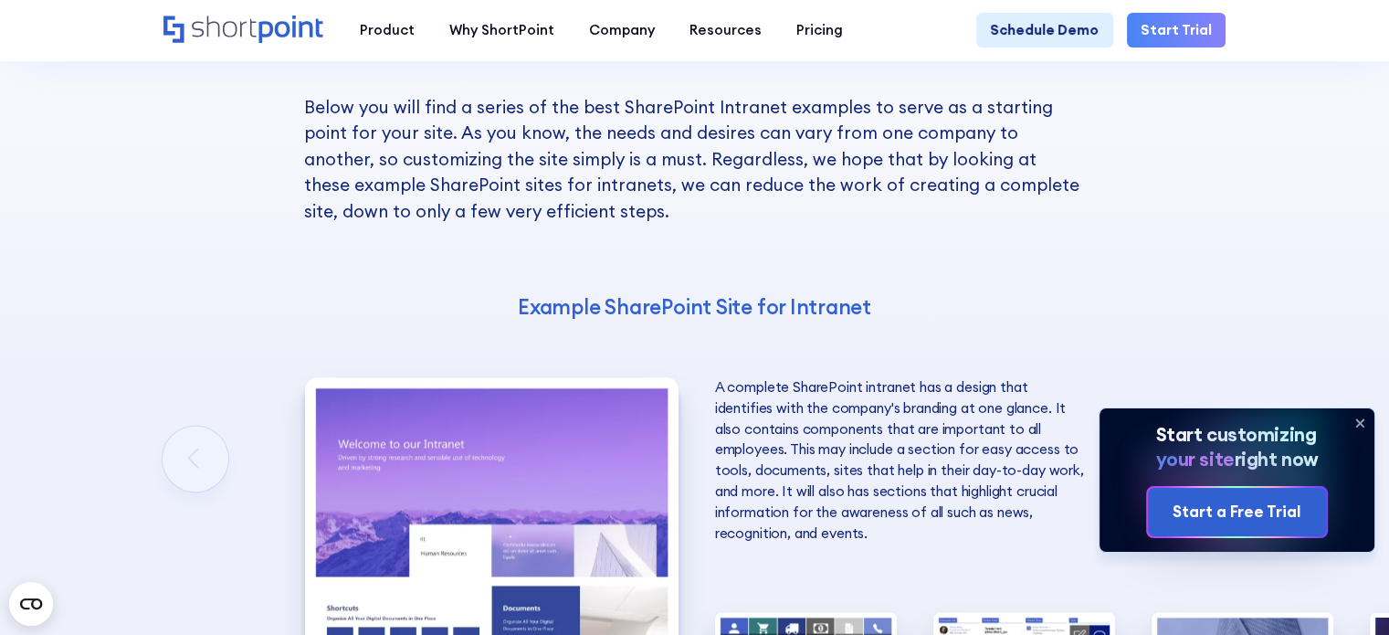
scroll to position [2375, 0]
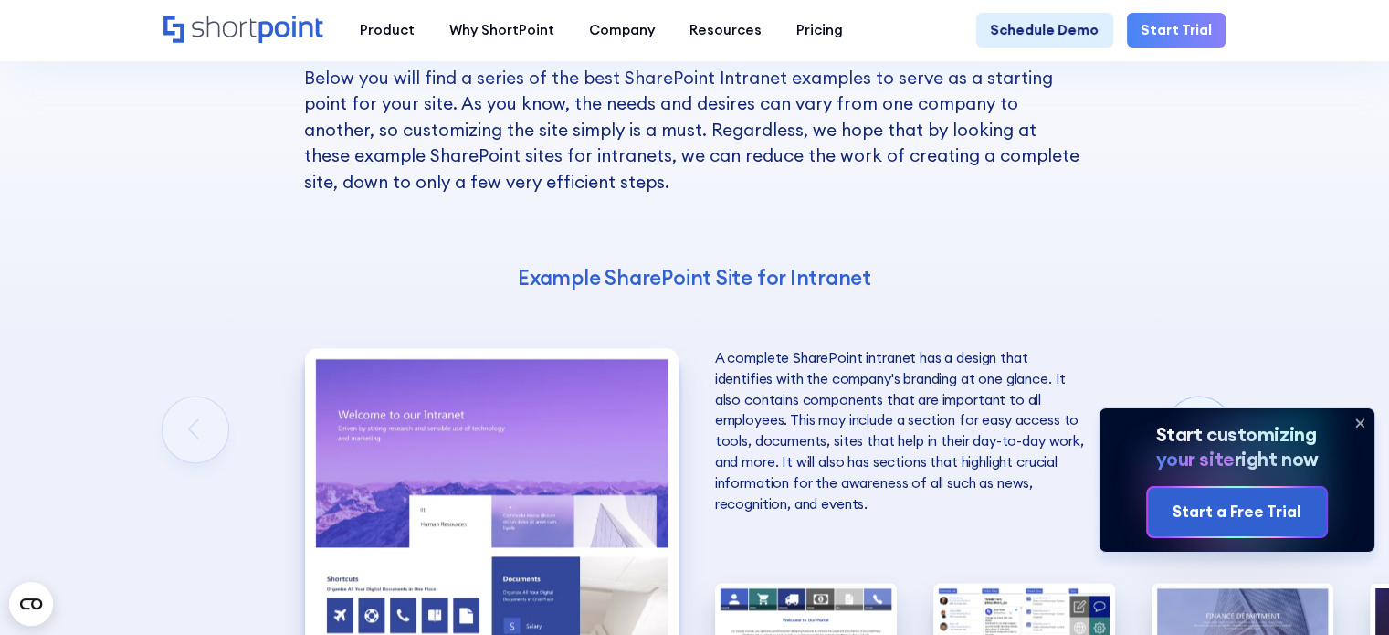
click at [248, 358] on div "10 Best Intranet Page Examples You Can Use Below you will find a series of the …" at bounding box center [694, 442] width 1389 height 1178
click at [215, 359] on div "10 Best Intranet Page Examples You Can Use Below you will find a series of the …" at bounding box center [694, 442] width 1389 height 1178
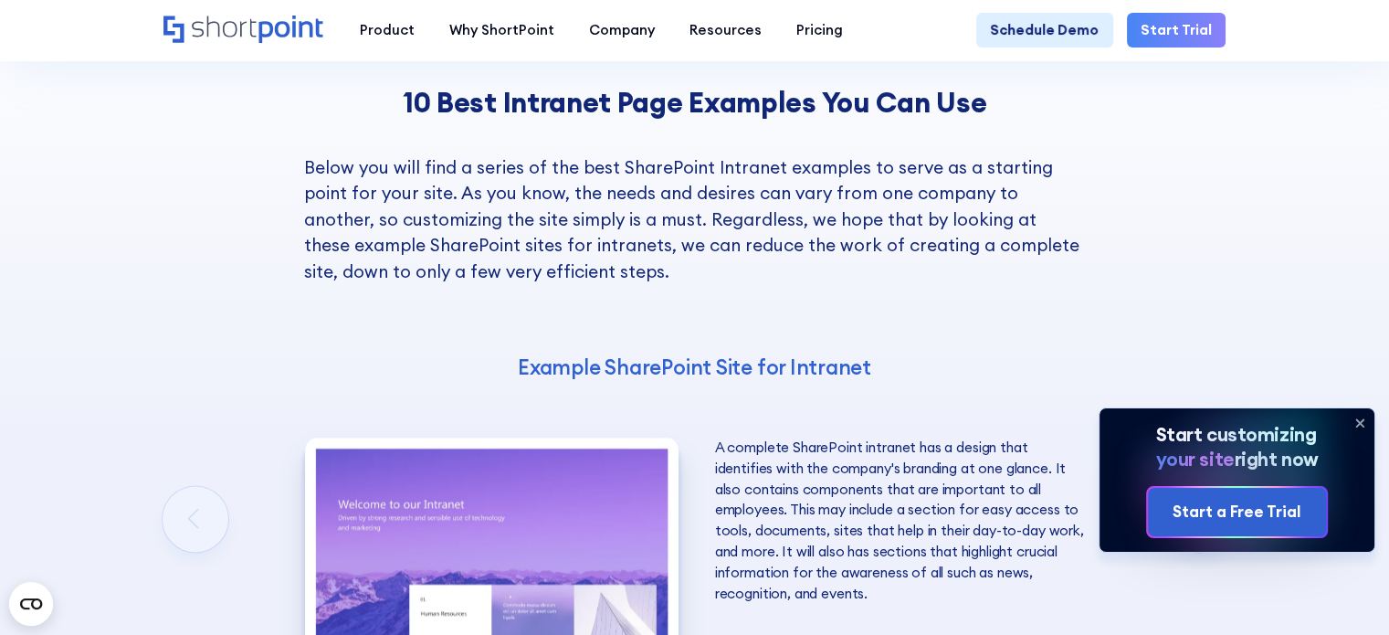
scroll to position [2010, 0]
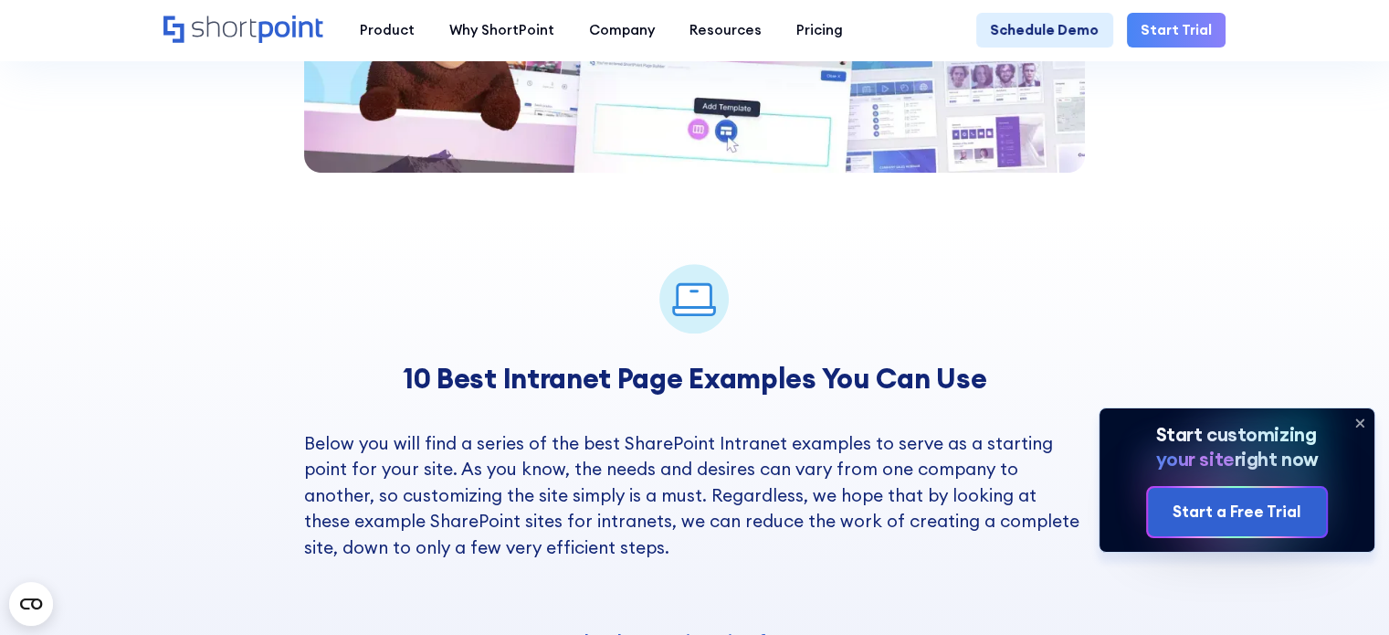
click at [669, 430] on p "Below you will find a series of the best SharePoint Intranet examples to serve …" at bounding box center [695, 495] width 782 height 131
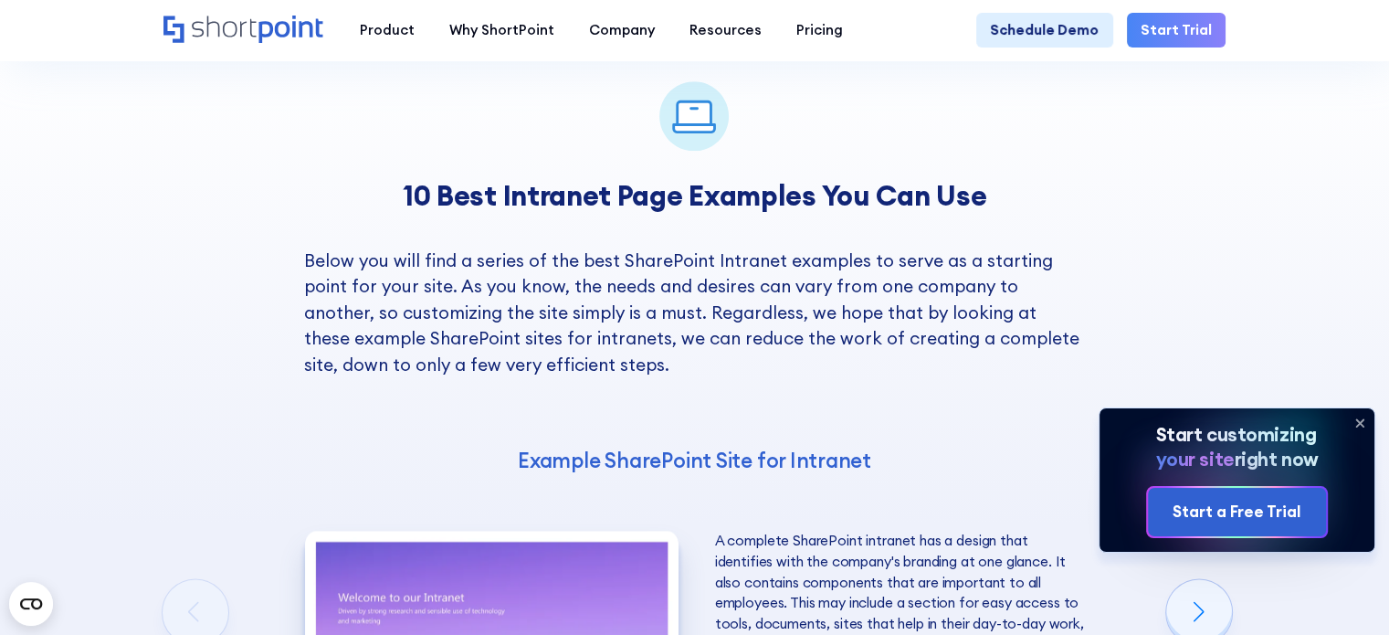
scroll to position [1462, 0]
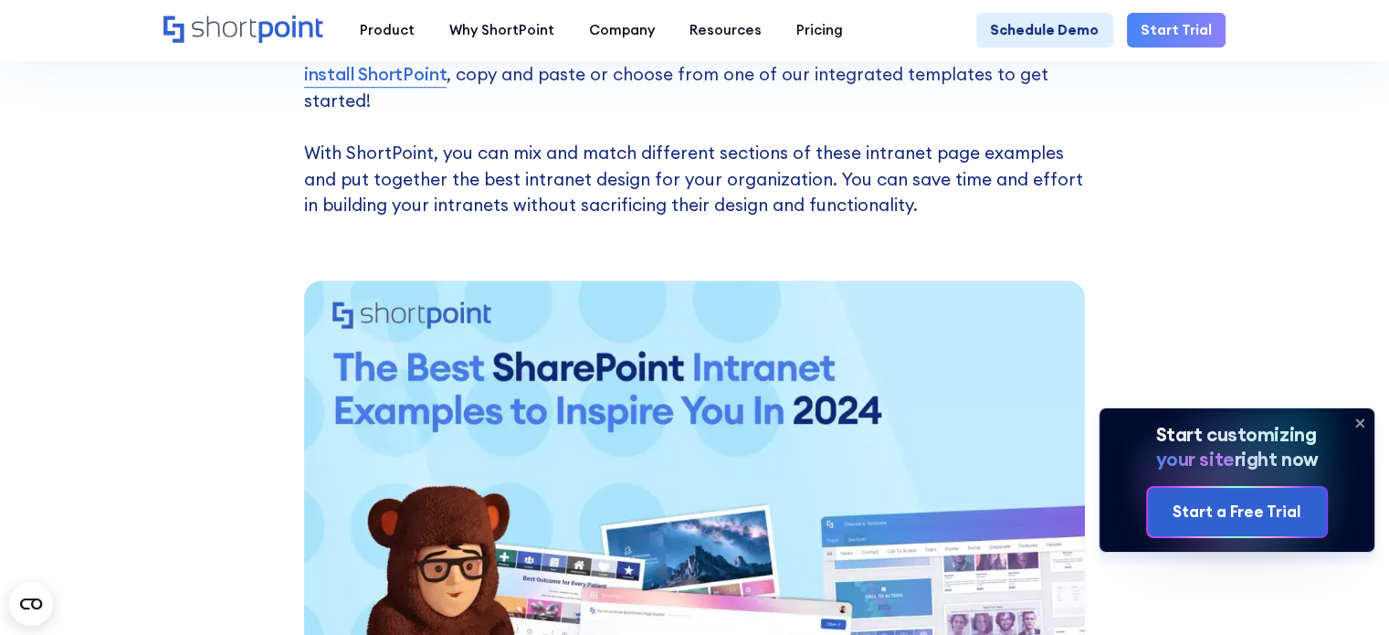
drag, startPoint x: 1241, startPoint y: 148, endPoint x: 1268, endPoint y: 16, distance: 134.2
click at [1242, 149] on div "Create the best SharePoint Intranet for your organization in an instant It's im…" at bounding box center [694, 275] width 1389 height 979
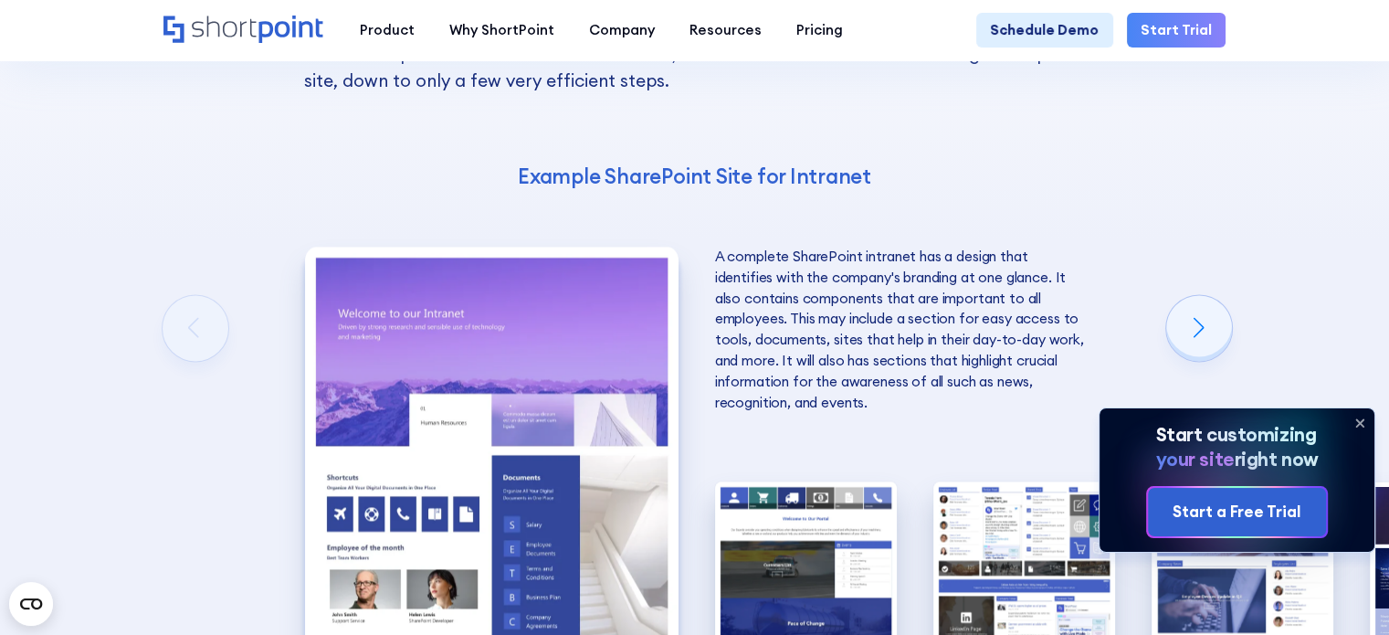
scroll to position [2558, 0]
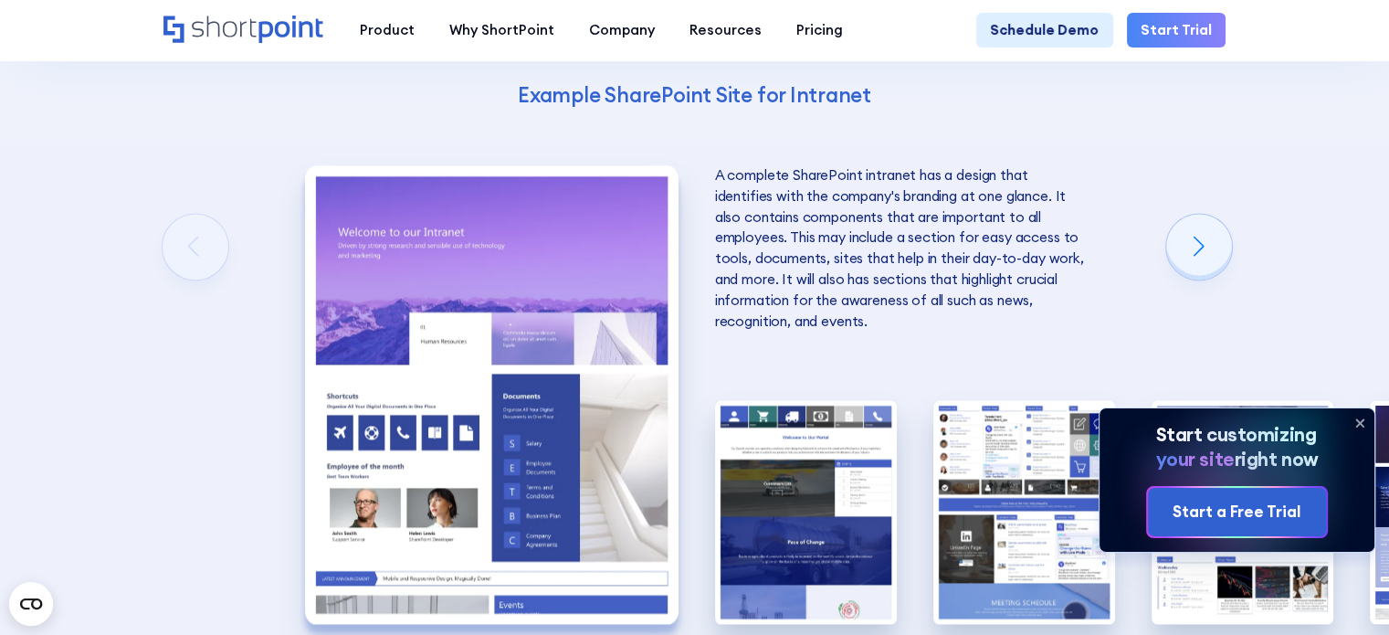
click at [1351, 420] on icon at bounding box center [1360, 422] width 29 height 29
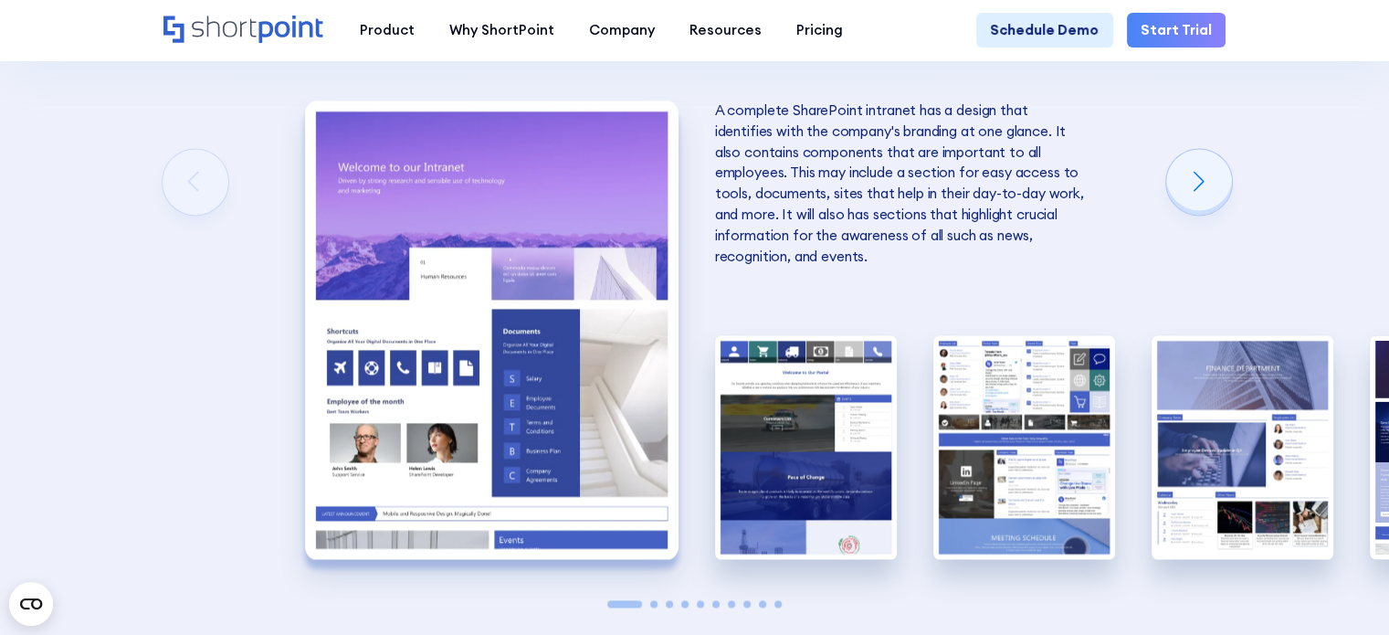
scroll to position [2466, 0]
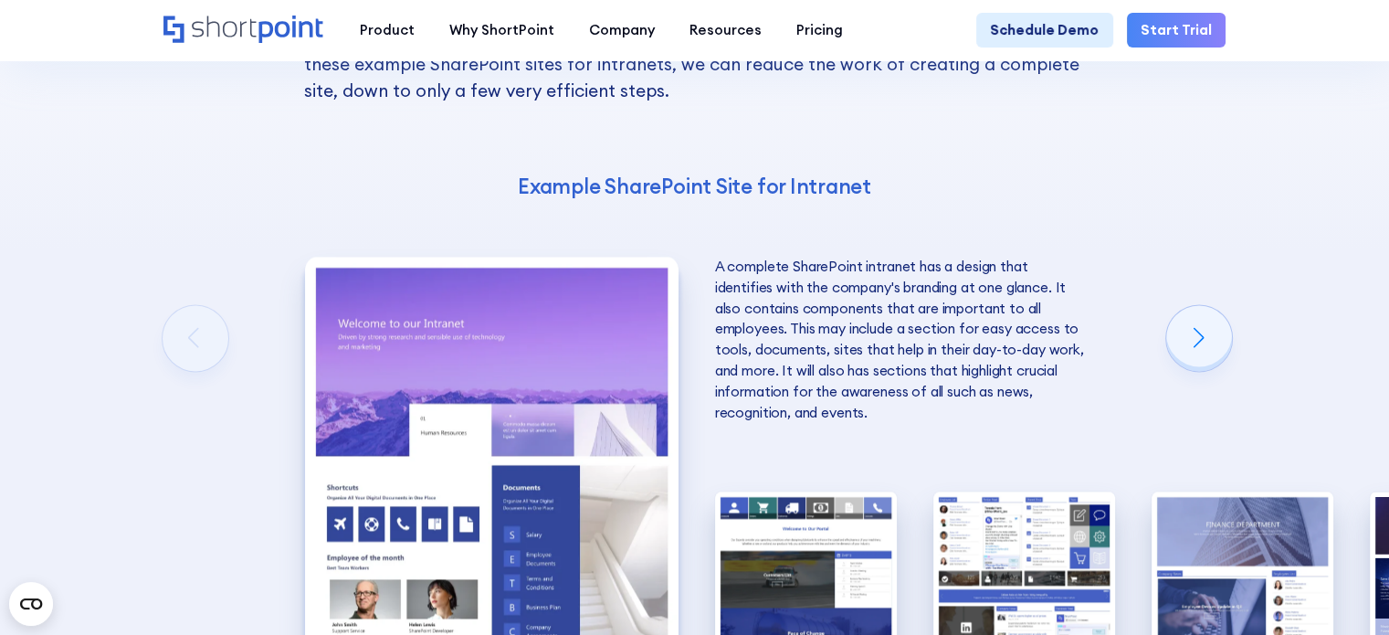
click at [983, 285] on p "A complete SharePoint intranet has a design that identifies with the company's …" at bounding box center [902, 340] width 374 height 166
